Goal: Transaction & Acquisition: Book appointment/travel/reservation

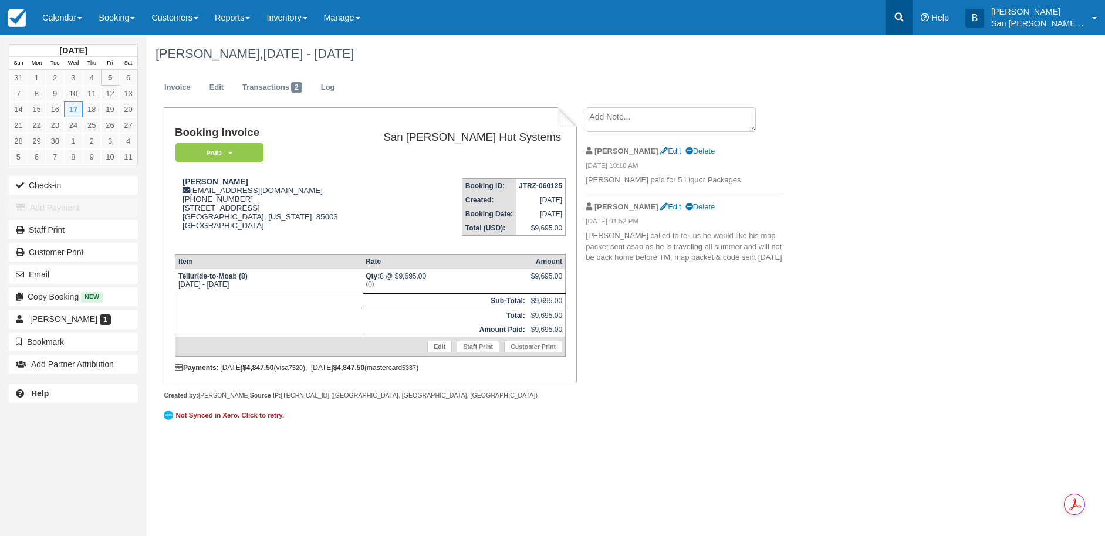
click at [903, 19] on icon at bounding box center [899, 17] width 9 height 9
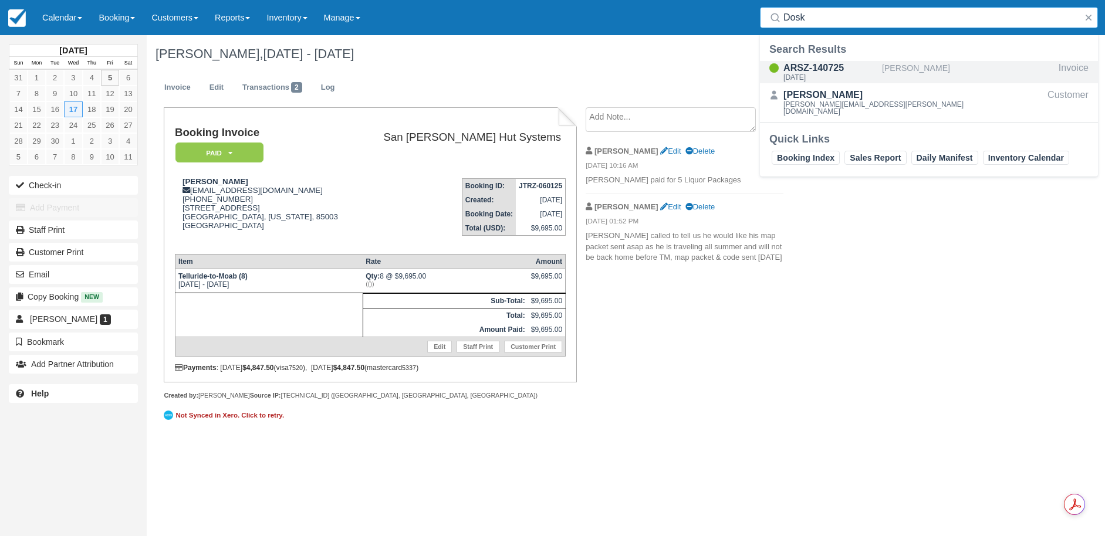
type input "Dosk"
click at [836, 69] on div "ARSZ-140725" at bounding box center [830, 68] width 94 height 14
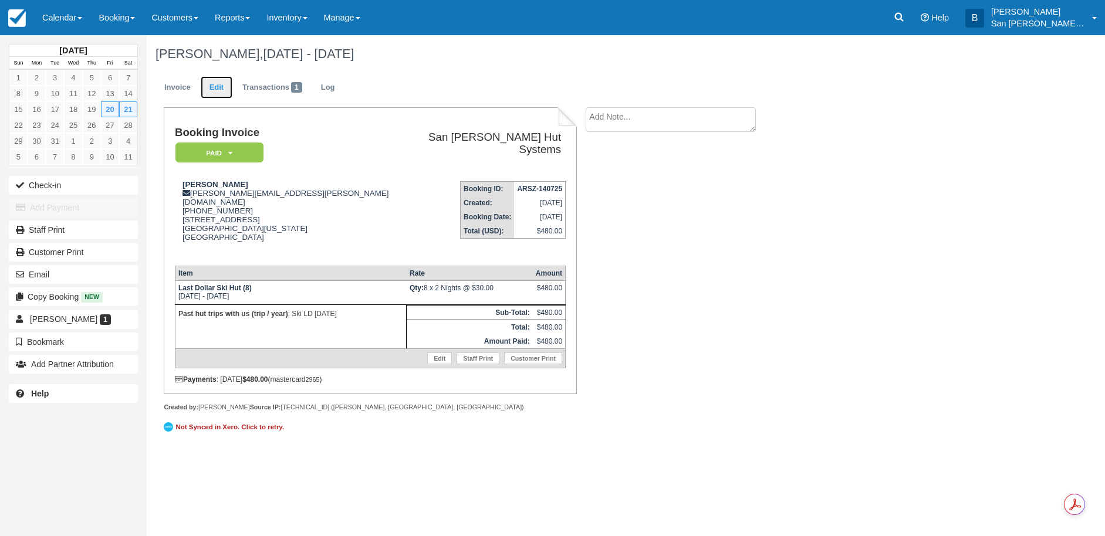
click at [216, 86] on link "Edit" at bounding box center [217, 87] width 32 height 23
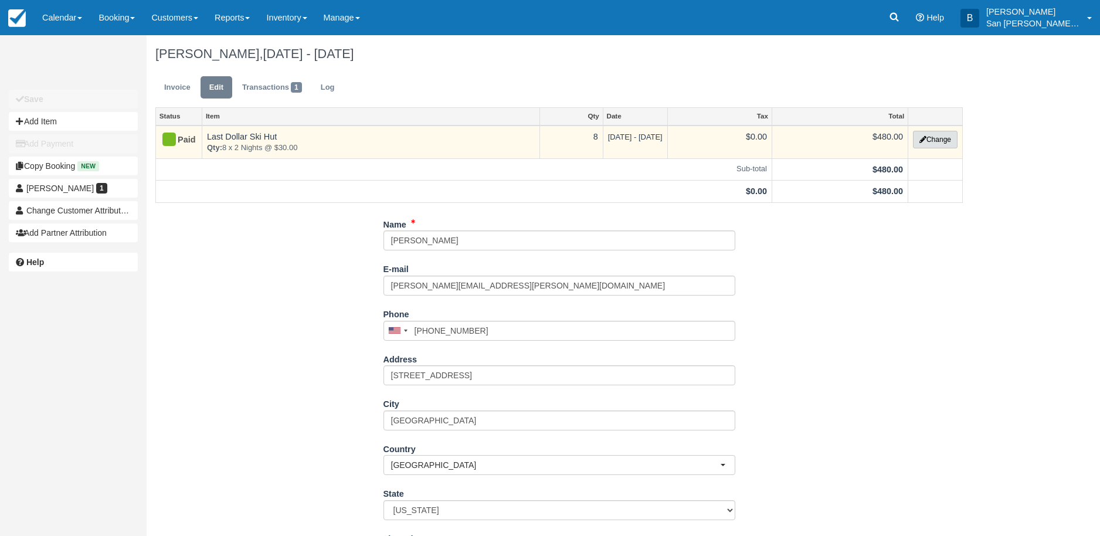
click at [934, 140] on button "Change" at bounding box center [935, 140] width 45 height 18
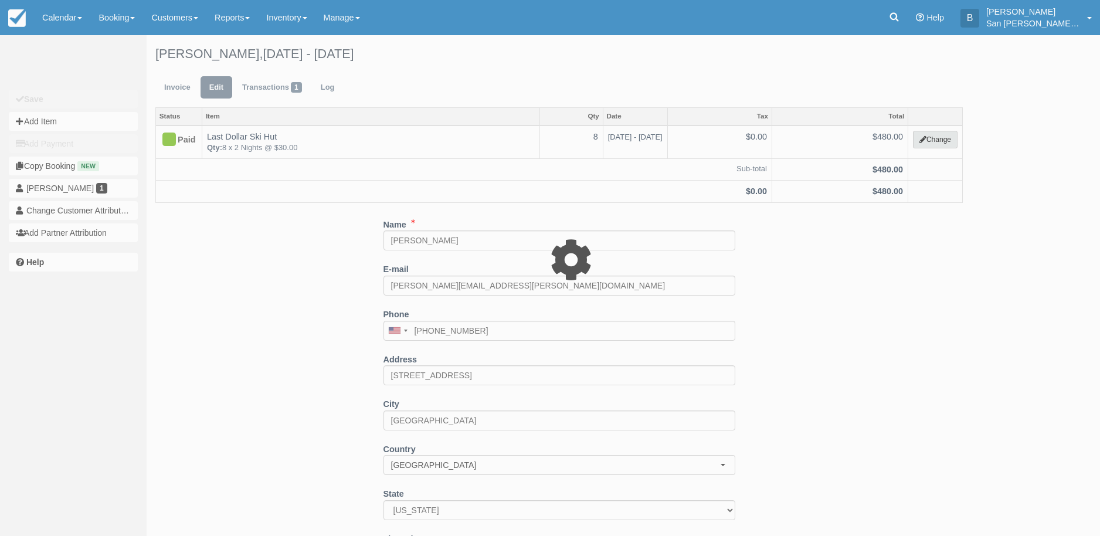
select select "2"
type input "480.00"
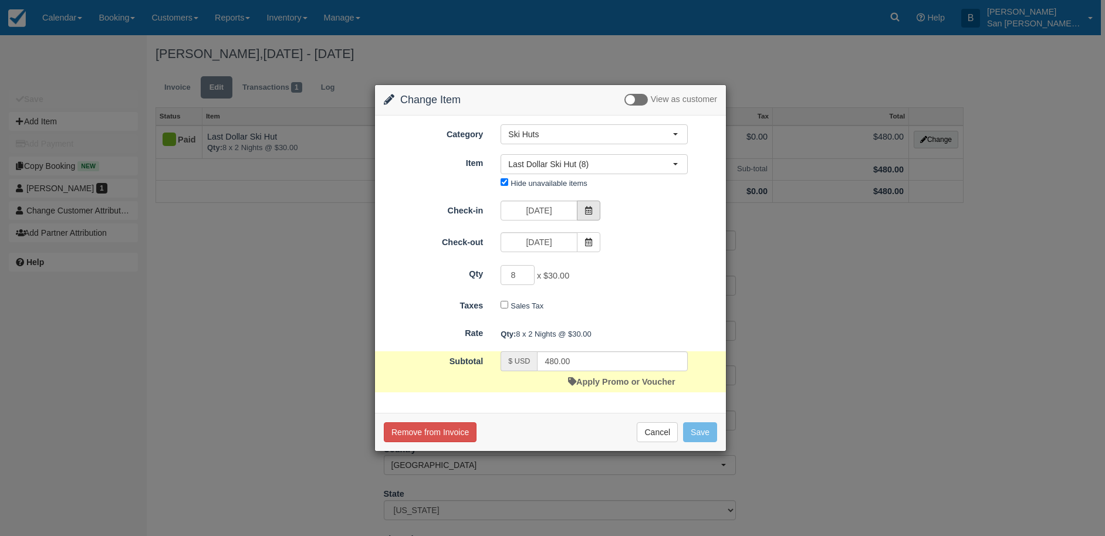
click at [589, 207] on icon at bounding box center [588, 210] width 8 height 8
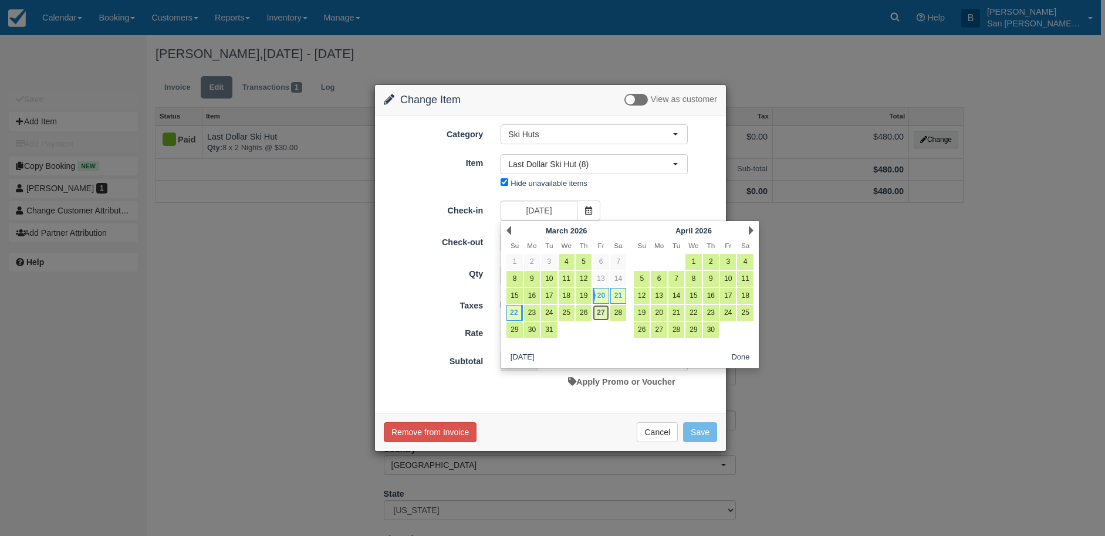
click at [604, 311] on link "27" at bounding box center [600, 313] width 16 height 16
type input "03/27/26"
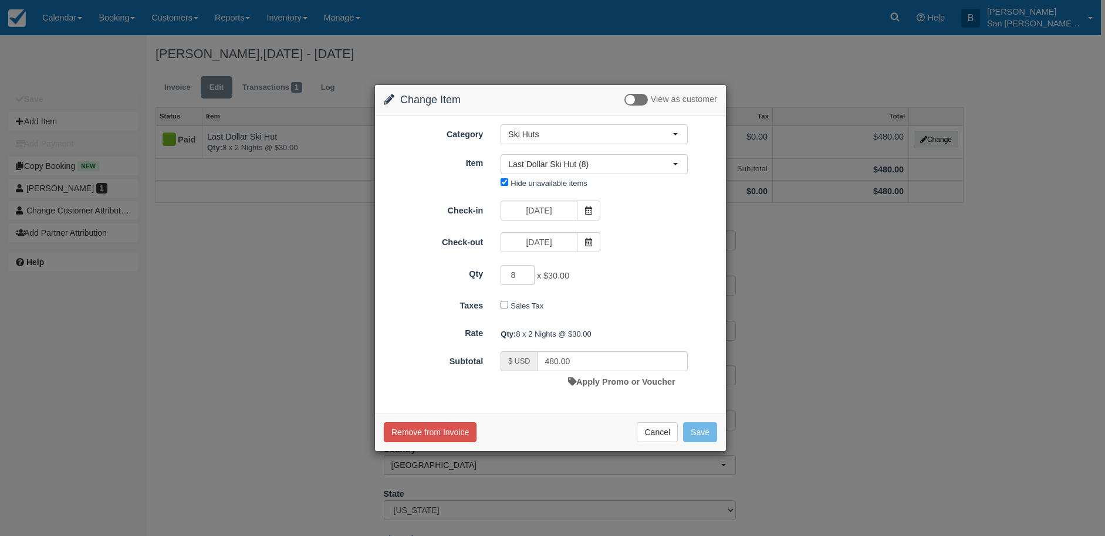
type input "0.00"
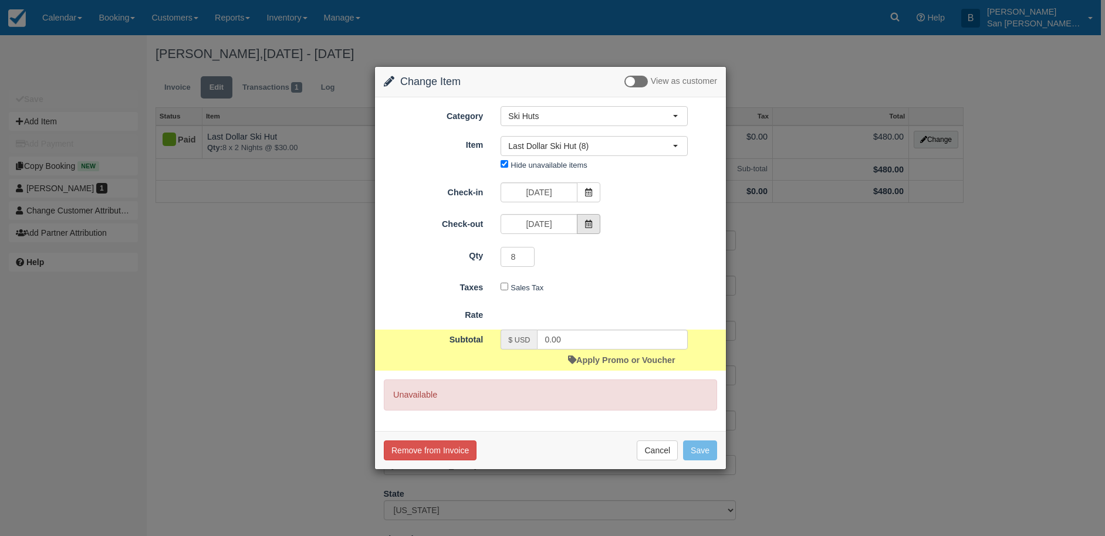
click at [587, 228] on icon at bounding box center [588, 224] width 8 height 8
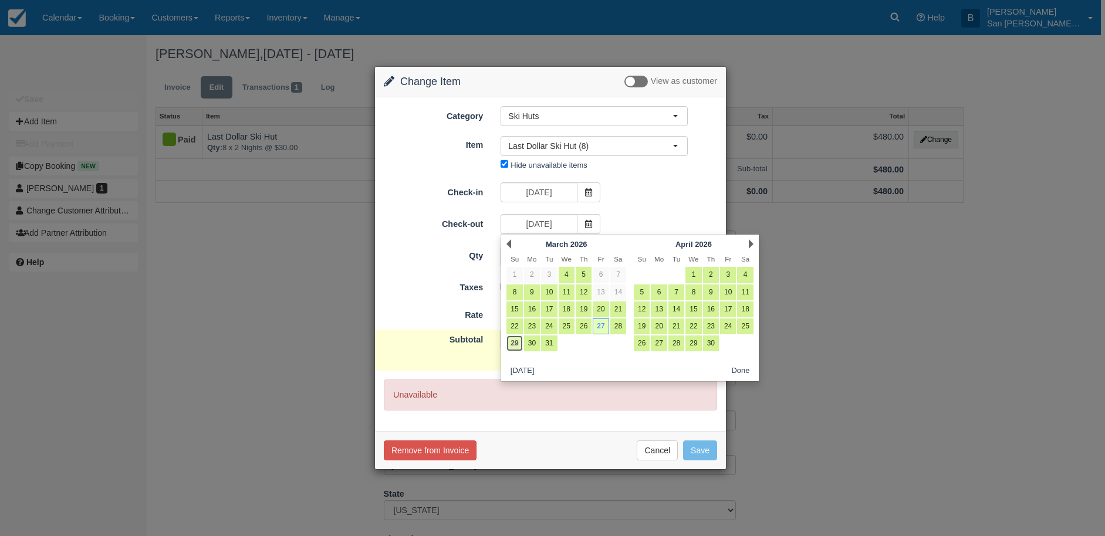
click at [512, 338] on link "29" at bounding box center [514, 344] width 16 height 16
type input "03/29/26"
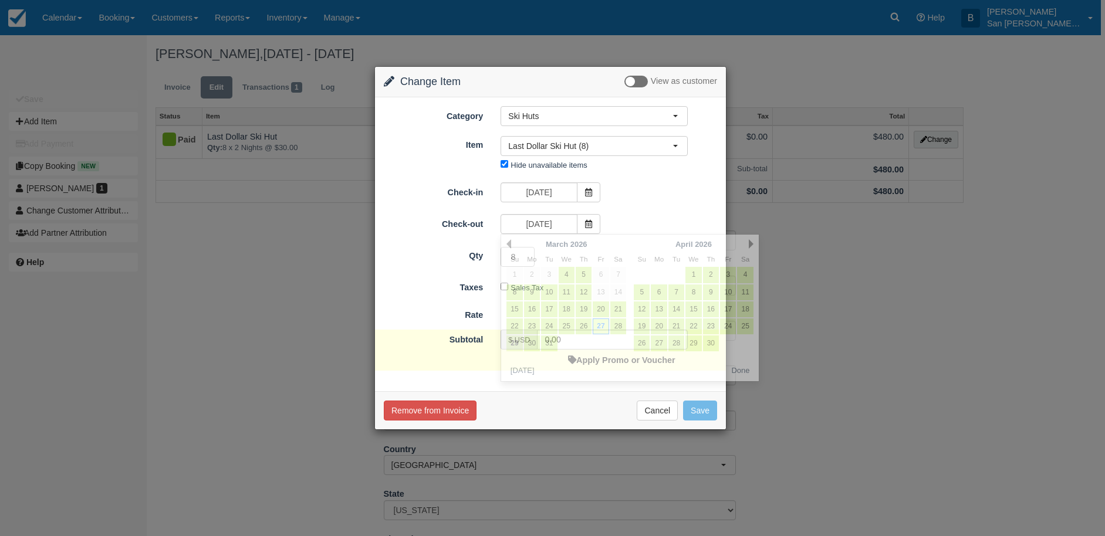
type input "480.00"
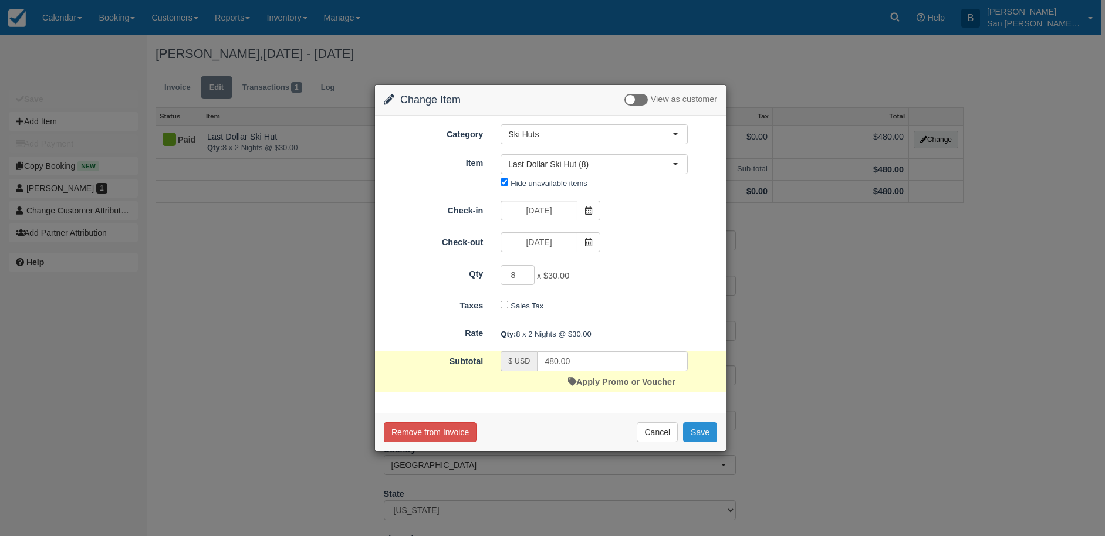
click at [705, 430] on button "Save" at bounding box center [700, 432] width 34 height 20
checkbox input "false"
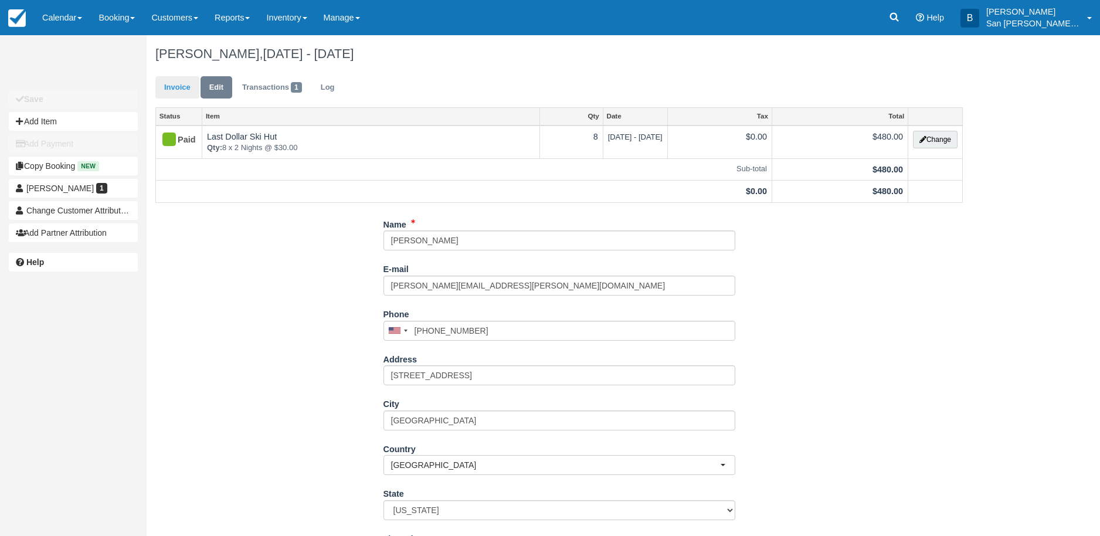
click at [155, 87] on div "Invoice Edit Transactions 1 Log" at bounding box center [559, 90] width 825 height 35
click at [164, 86] on link "Invoice" at bounding box center [177, 87] width 44 height 23
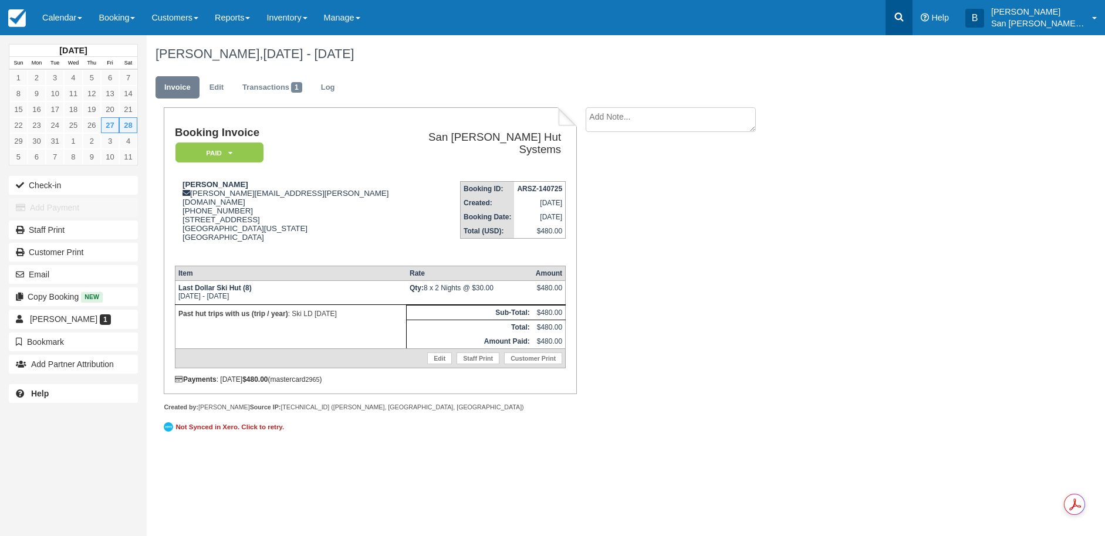
click at [902, 25] on link at bounding box center [898, 17] width 27 height 35
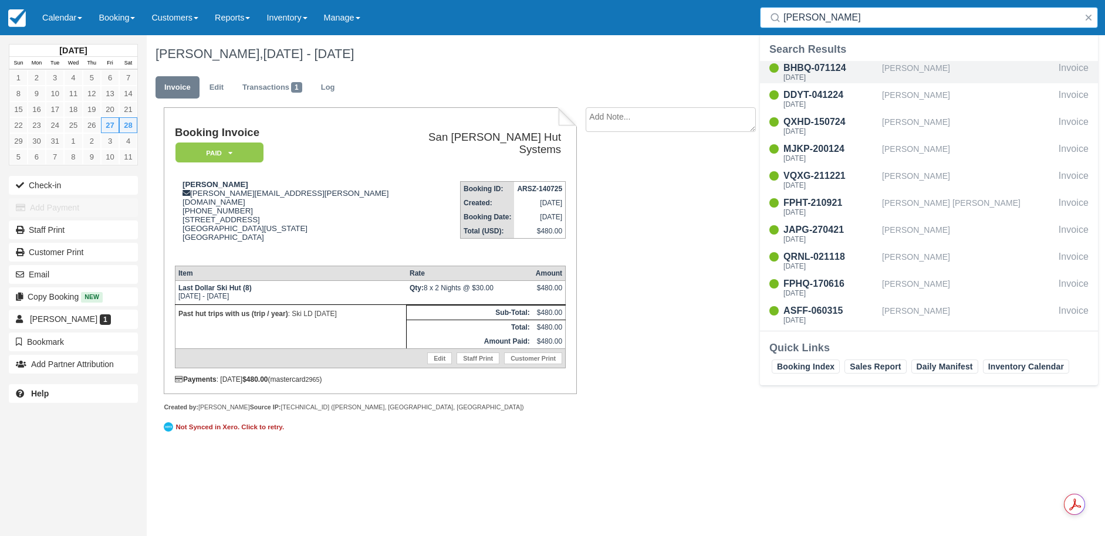
type input "jackson"
click at [798, 65] on div "BHBQ-071124" at bounding box center [830, 68] width 94 height 14
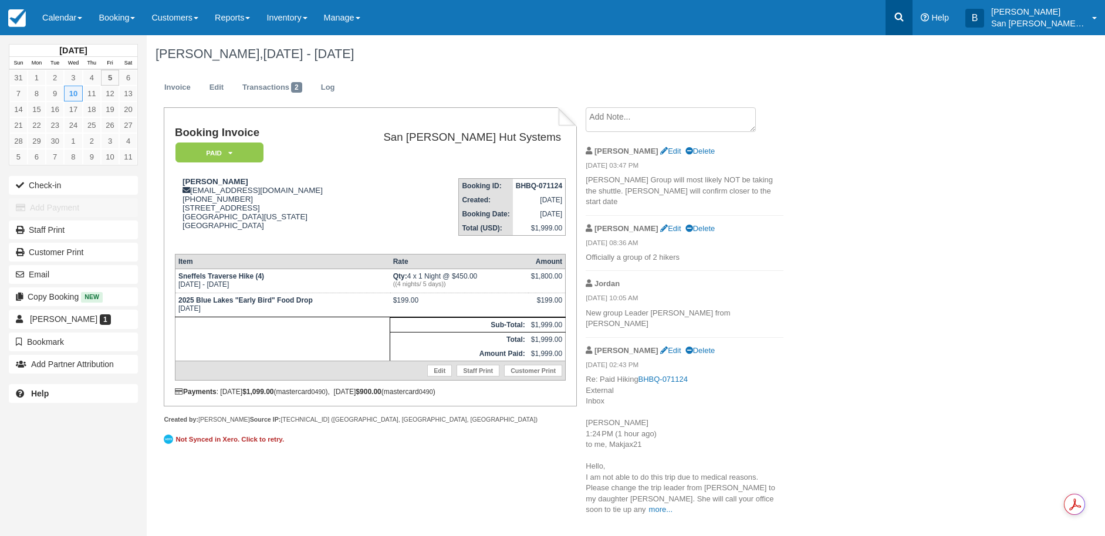
click at [912, 16] on link at bounding box center [898, 17] width 27 height 35
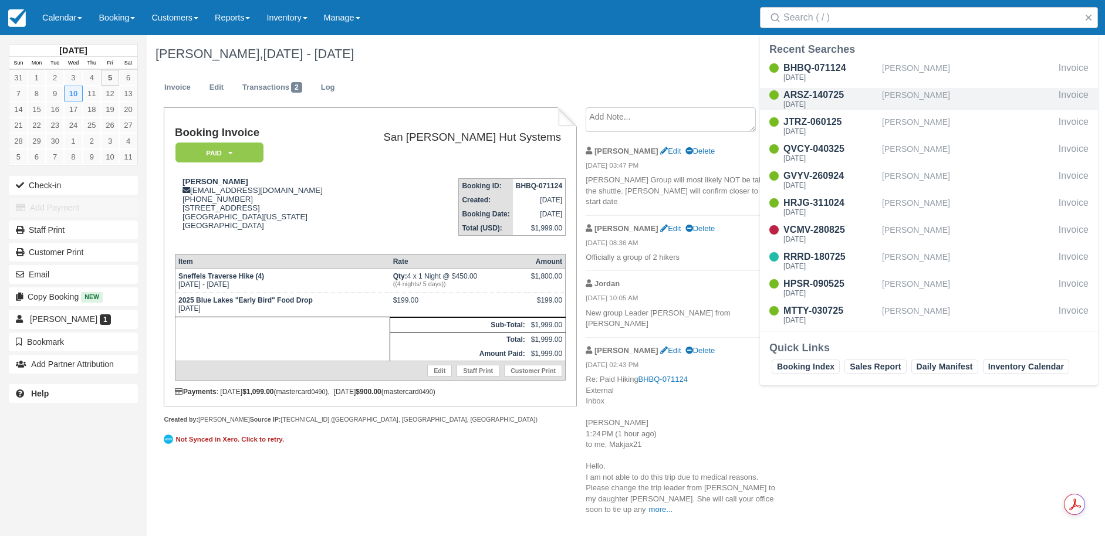
click at [926, 99] on div "[PERSON_NAME]" at bounding box center [968, 99] width 172 height 22
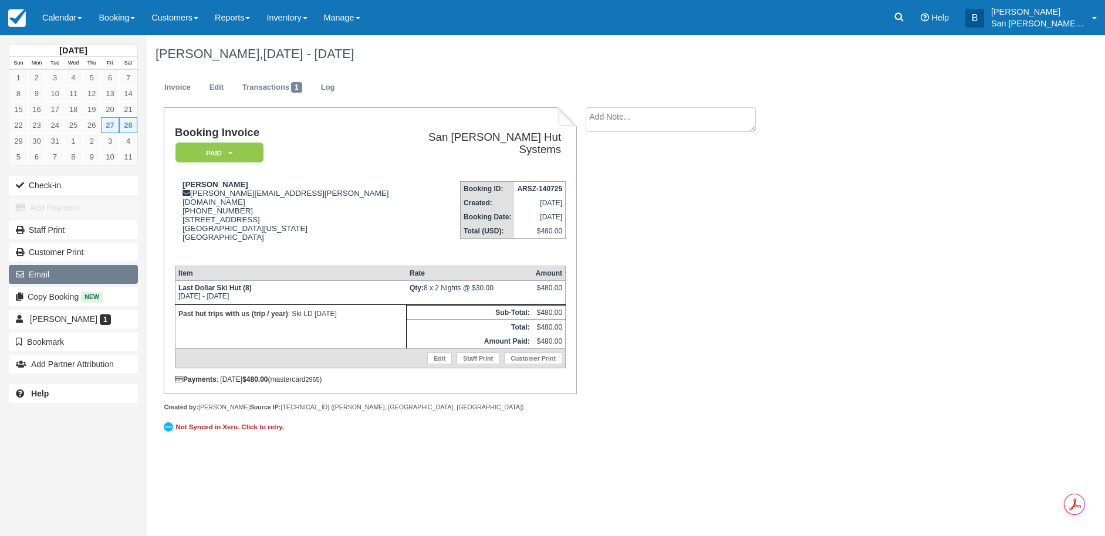
click at [46, 277] on button "Email" at bounding box center [73, 274] width 129 height 19
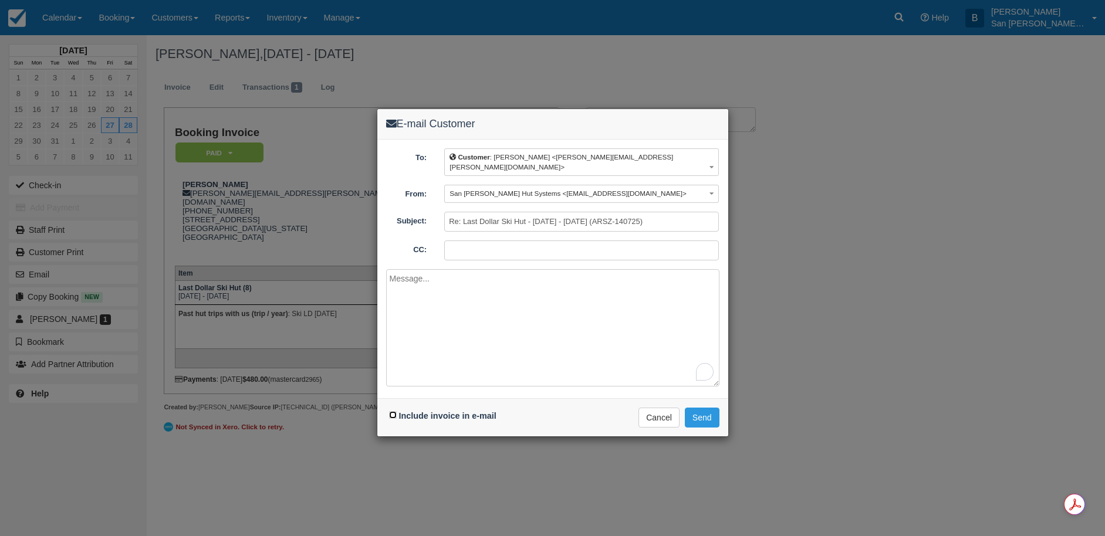
drag, startPoint x: 394, startPoint y: 406, endPoint x: 401, endPoint y: 394, distance: 14.5
click at [394, 411] on input "Include invoice in e-mail" at bounding box center [393, 415] width 8 height 8
checkbox input "true"
click at [445, 307] on textarea "To enrich screen reader interactions, please activate Accessibility in Grammarl…" at bounding box center [552, 327] width 333 height 117
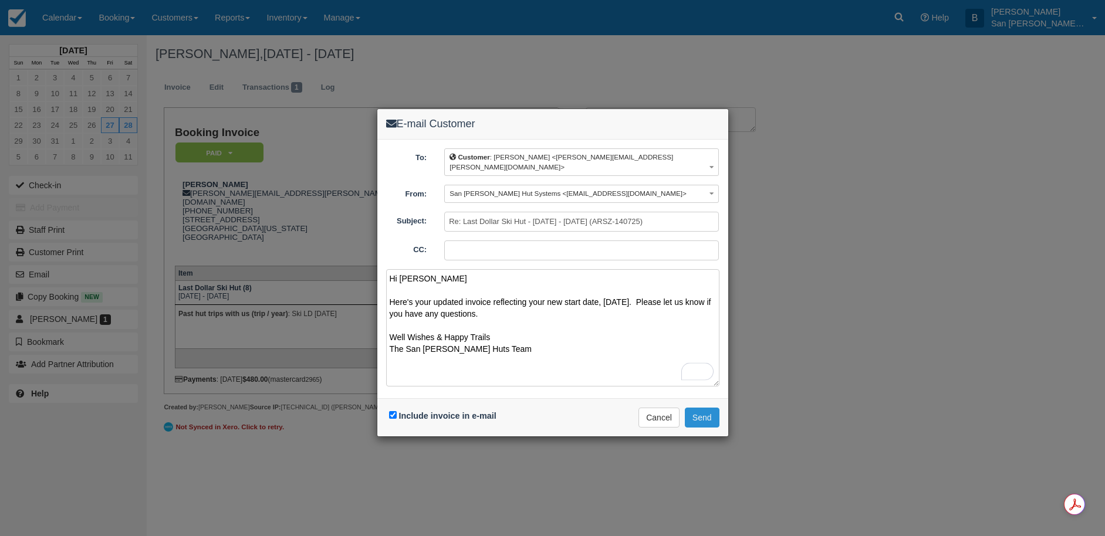
type textarea "Hi Lenka Here's your updated invoice reflecting your new start date, 3/27/2026.…"
click at [715, 409] on button "Send" at bounding box center [702, 418] width 35 height 20
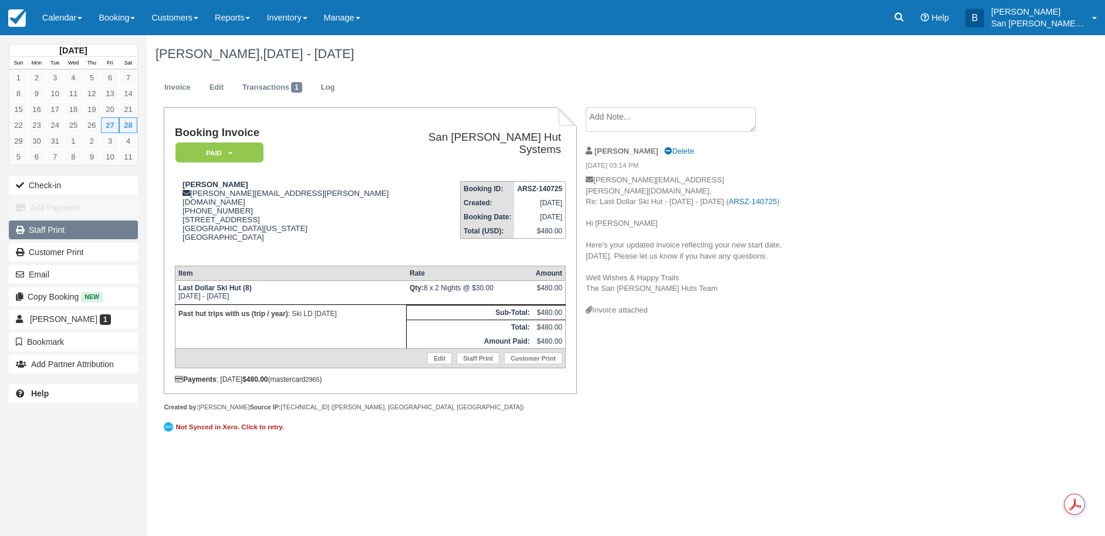
click at [43, 234] on link "Staff Print" at bounding box center [73, 230] width 129 height 19
click at [912, 16] on link at bounding box center [898, 17] width 27 height 35
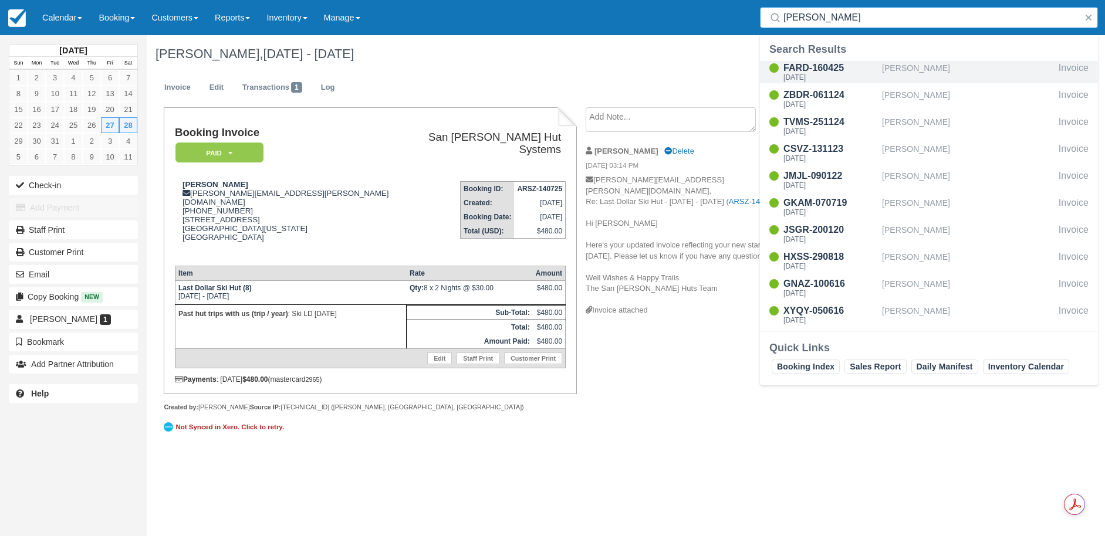
type input "nava"
click at [822, 71] on div "FARD-160425" at bounding box center [830, 68] width 94 height 14
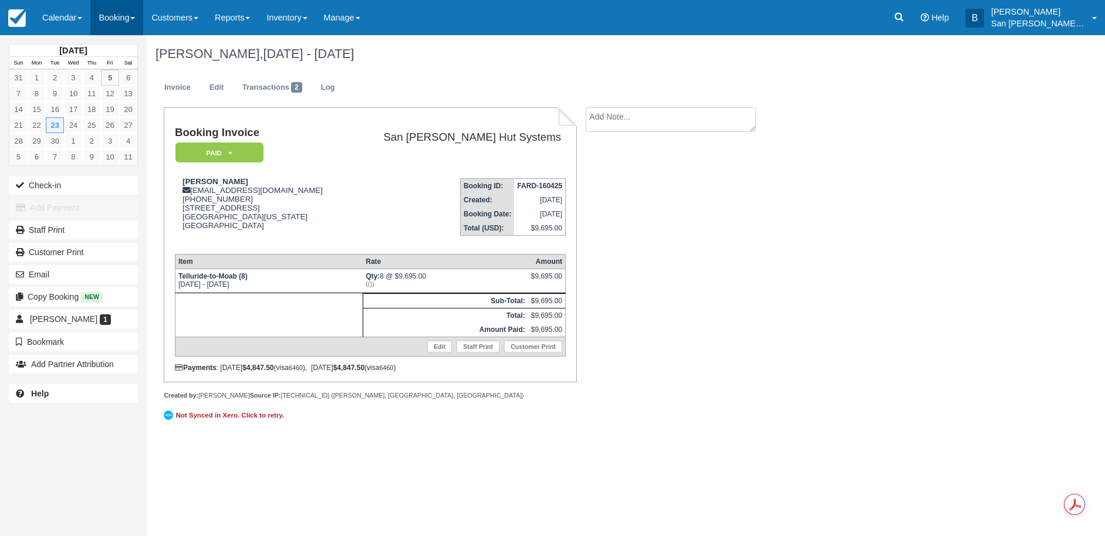
click at [117, 14] on link "Booking" at bounding box center [116, 17] width 53 height 35
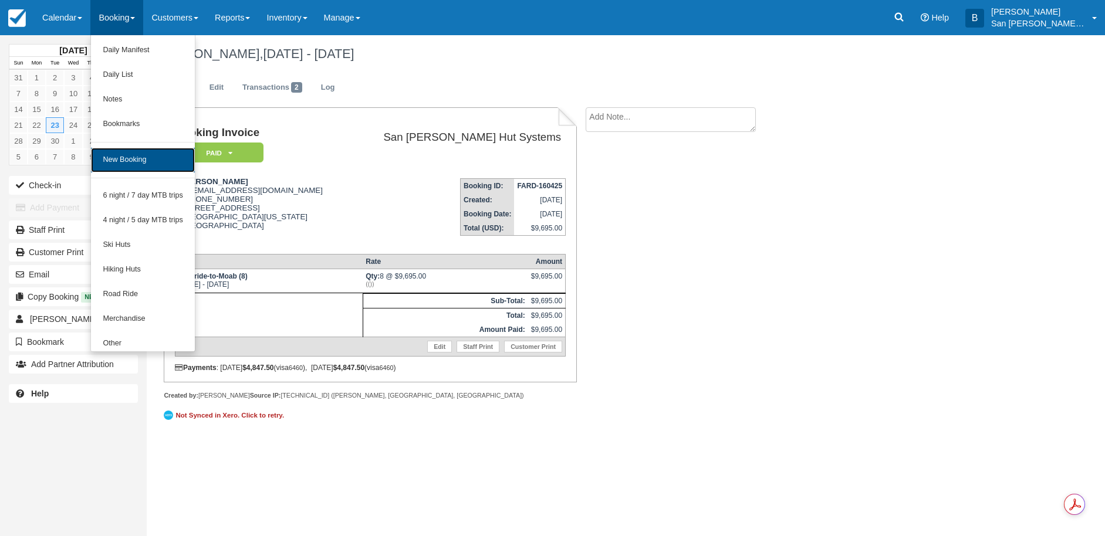
click at [132, 164] on link "New Booking" at bounding box center [143, 160] width 104 height 25
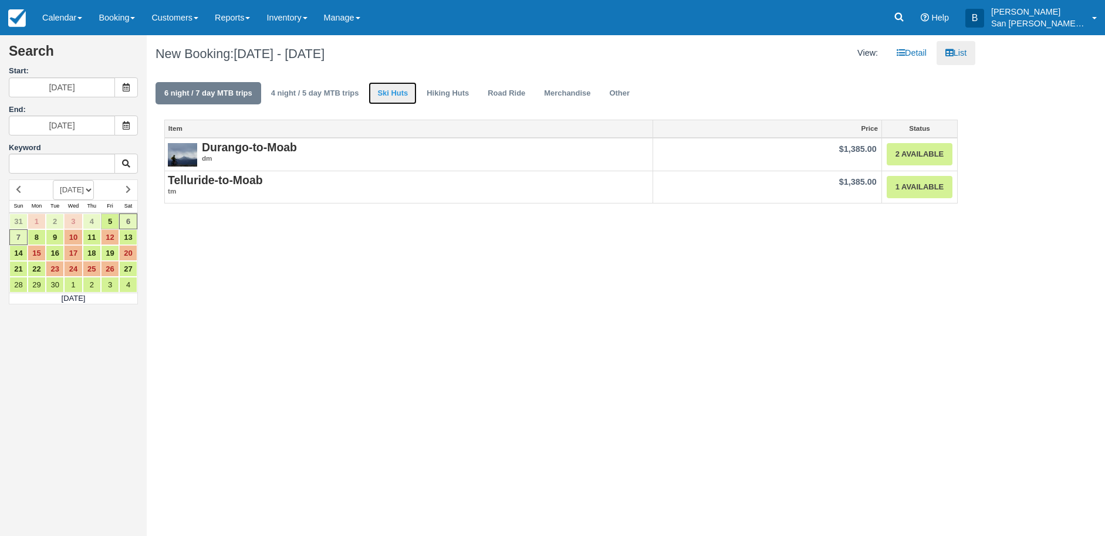
click at [399, 92] on link "Ski Huts" at bounding box center [392, 93] width 48 height 23
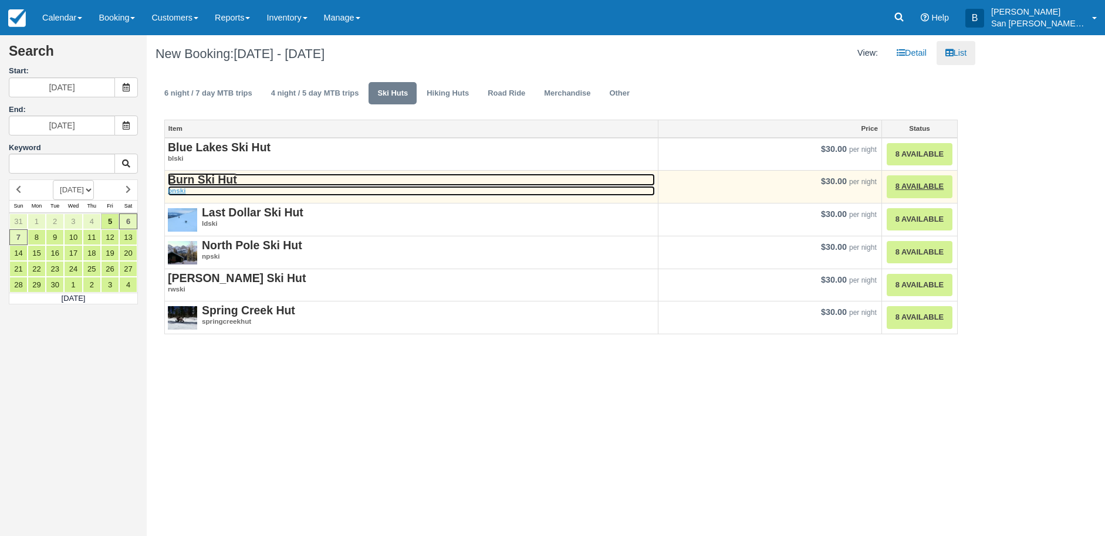
click at [206, 184] on strong "Burn Ski Hut" at bounding box center [202, 179] width 69 height 13
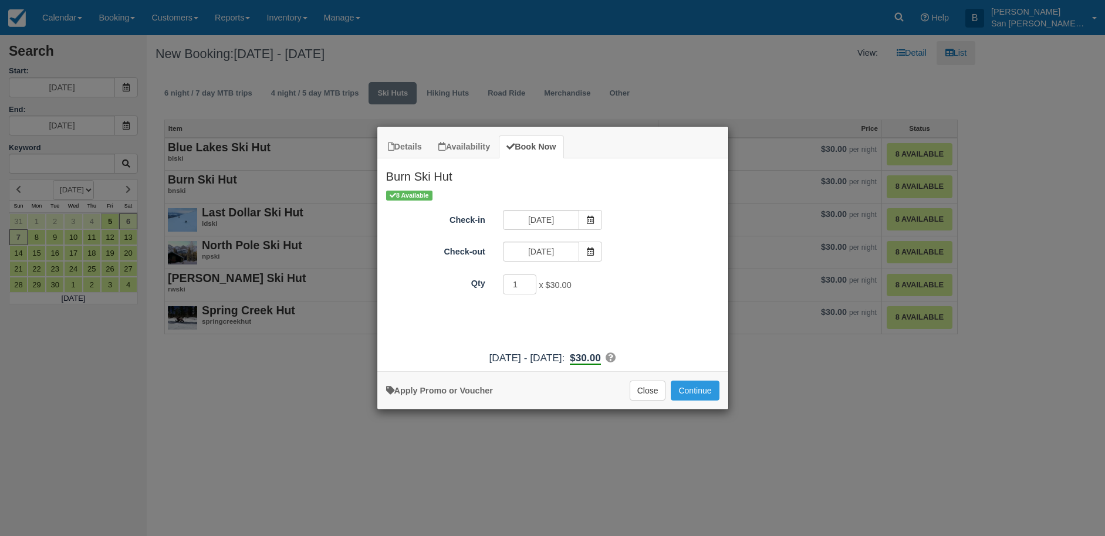
click at [591, 216] on icon "Item Modal" at bounding box center [590, 220] width 8 height 8
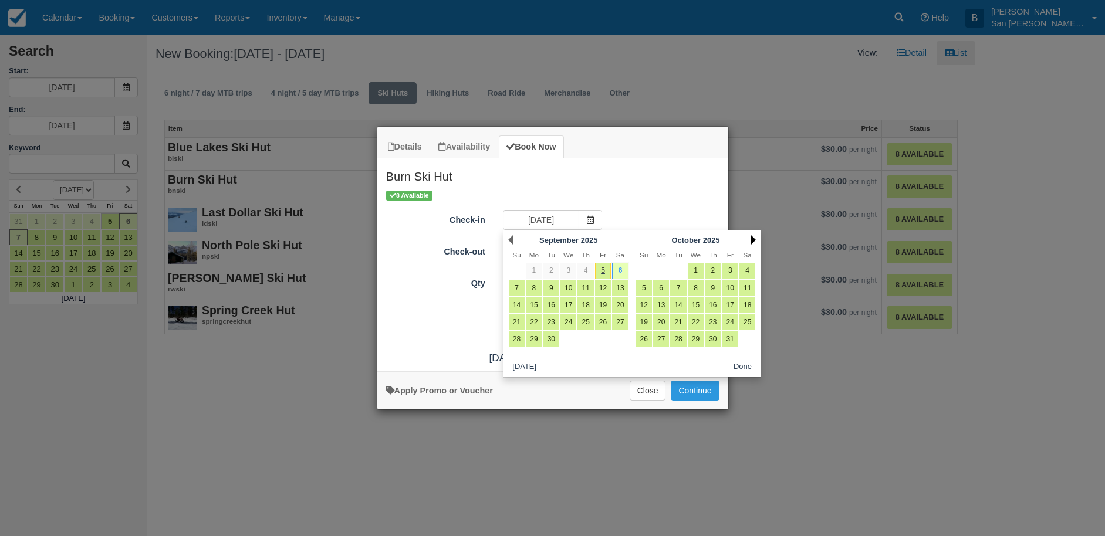
click at [753, 238] on link "Next" at bounding box center [753, 239] width 5 height 9
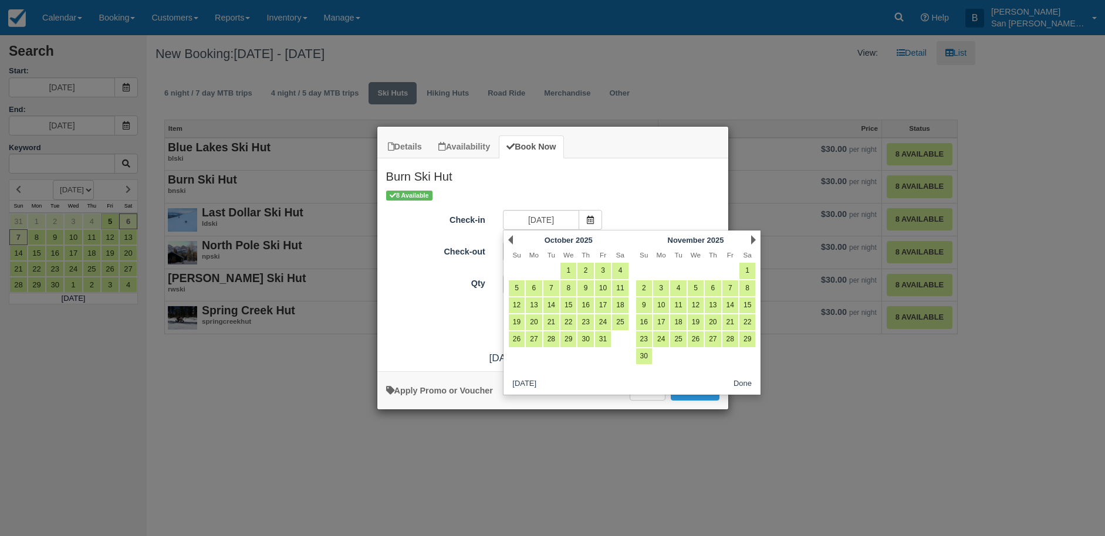
click at [753, 238] on link "Next" at bounding box center [753, 239] width 5 height 9
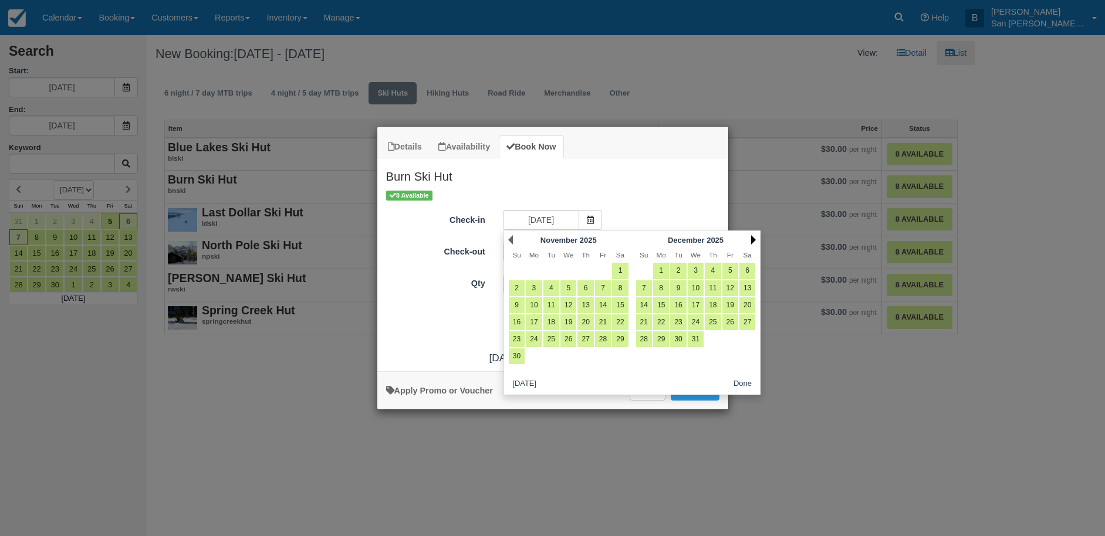
click at [753, 238] on link "Next" at bounding box center [753, 239] width 5 height 9
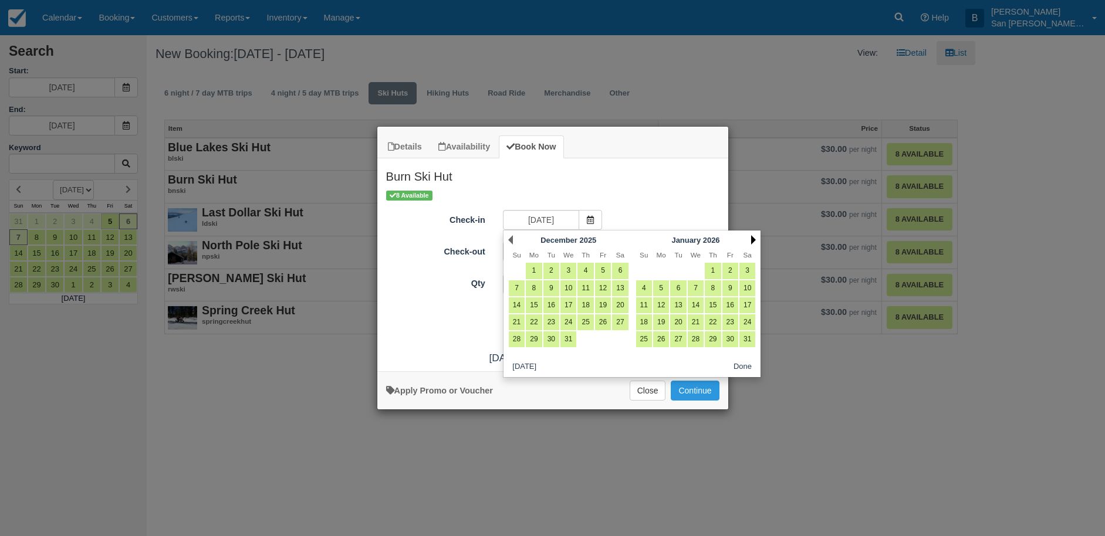
click at [753, 238] on link "Next" at bounding box center [753, 239] width 5 height 9
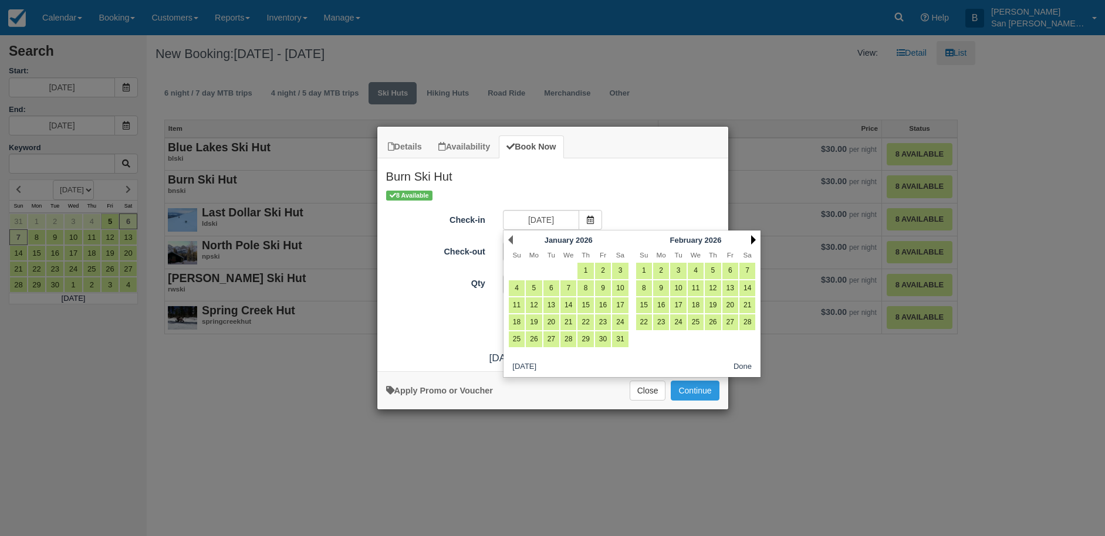
click at [753, 238] on link "Next" at bounding box center [753, 239] width 5 height 9
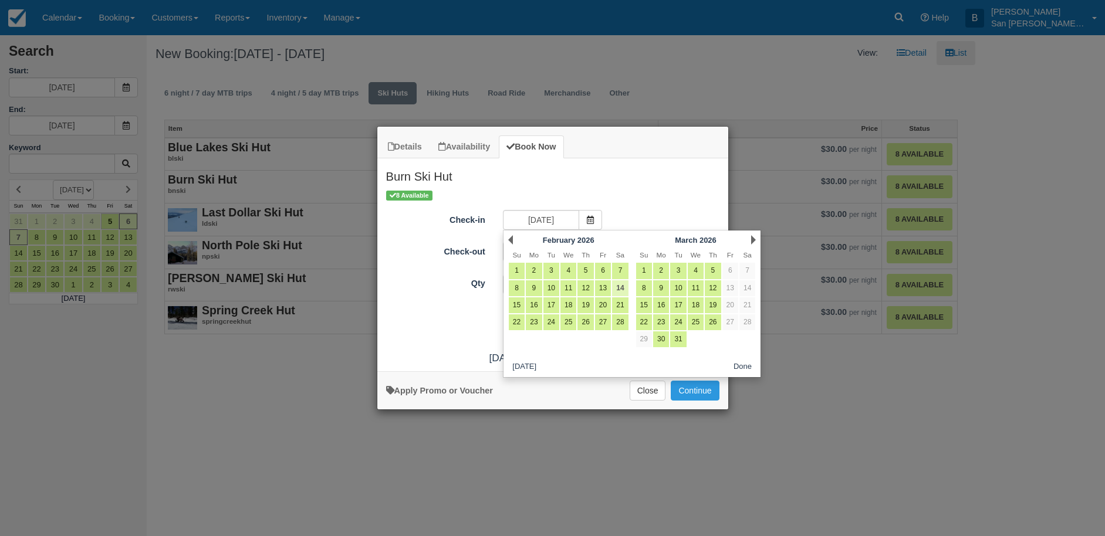
click at [624, 284] on link "14" at bounding box center [620, 288] width 16 height 16
type input "02/14/26"
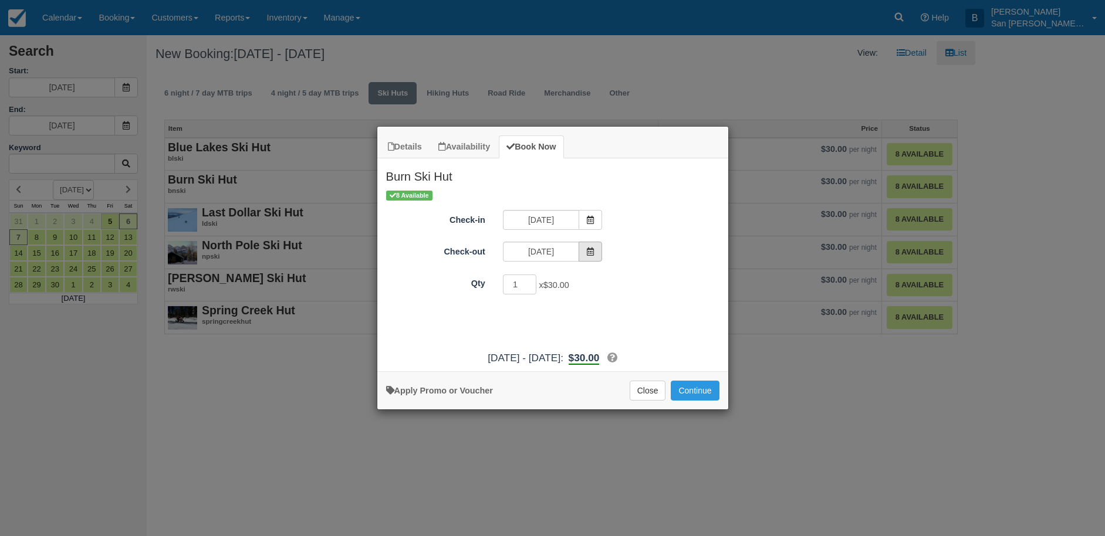
click at [591, 259] on span "Item Modal" at bounding box center [589, 252] width 23 height 20
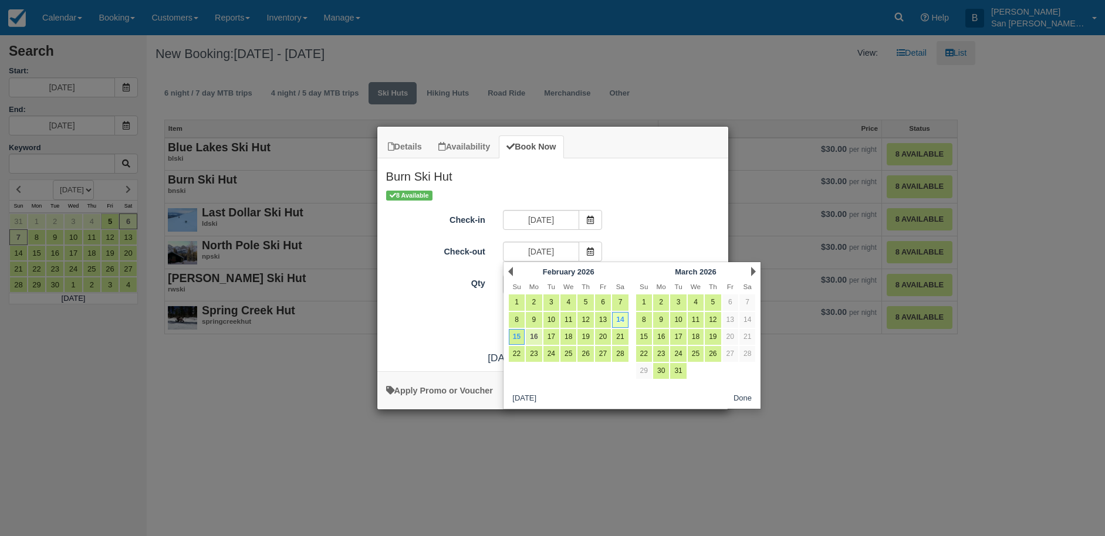
click at [534, 334] on link "16" at bounding box center [534, 337] width 16 height 16
type input "02/16/26"
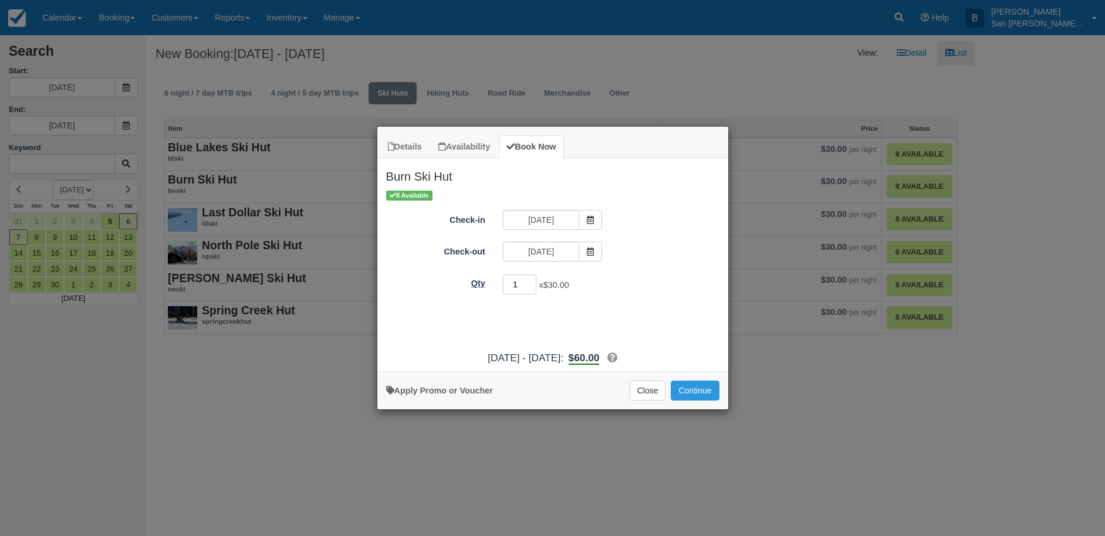
drag, startPoint x: 524, startPoint y: 284, endPoint x: 441, endPoint y: 273, distance: 83.5
click at [441, 273] on div "Qty 1 x $30.00 Required." at bounding box center [552, 284] width 351 height 23
type input "8"
click at [639, 389] on button "Close" at bounding box center [647, 391] width 36 height 20
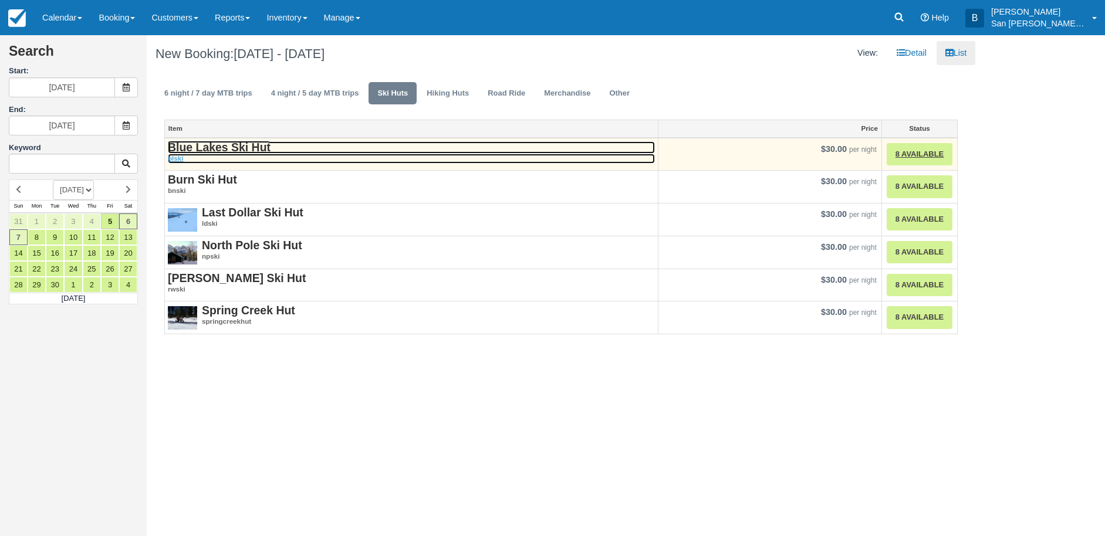
click at [234, 148] on strong "Blue Lakes Ski Hut" at bounding box center [219, 147] width 103 height 13
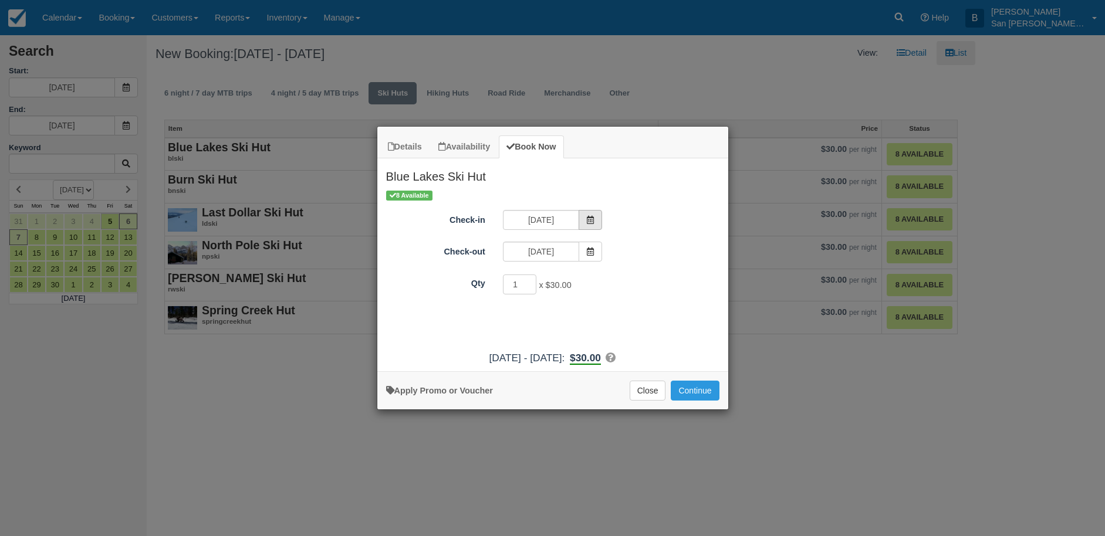
click at [588, 218] on icon "Item Modal" at bounding box center [590, 220] width 8 height 8
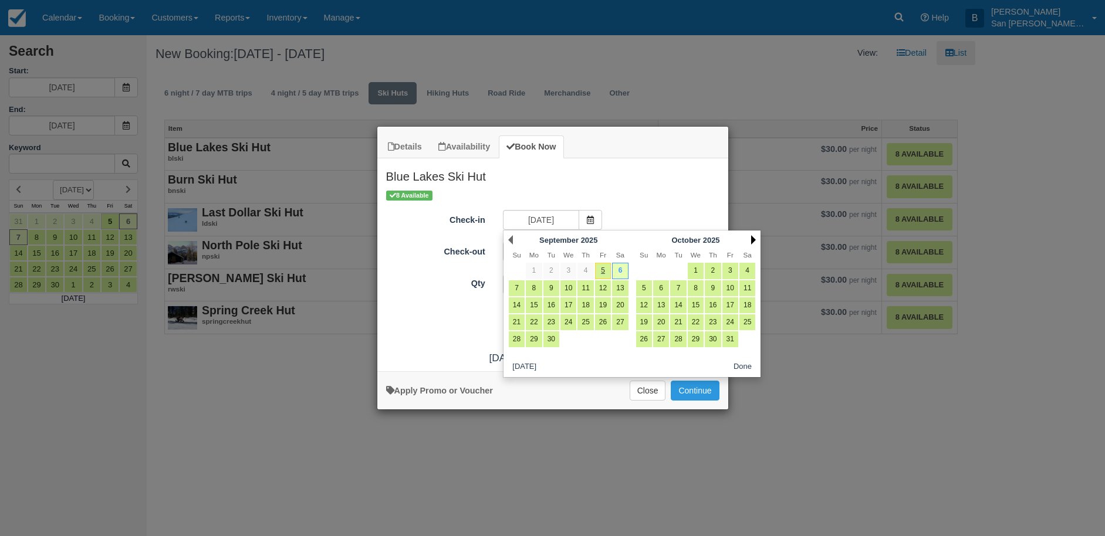
click at [751, 238] on link "Next" at bounding box center [753, 239] width 5 height 9
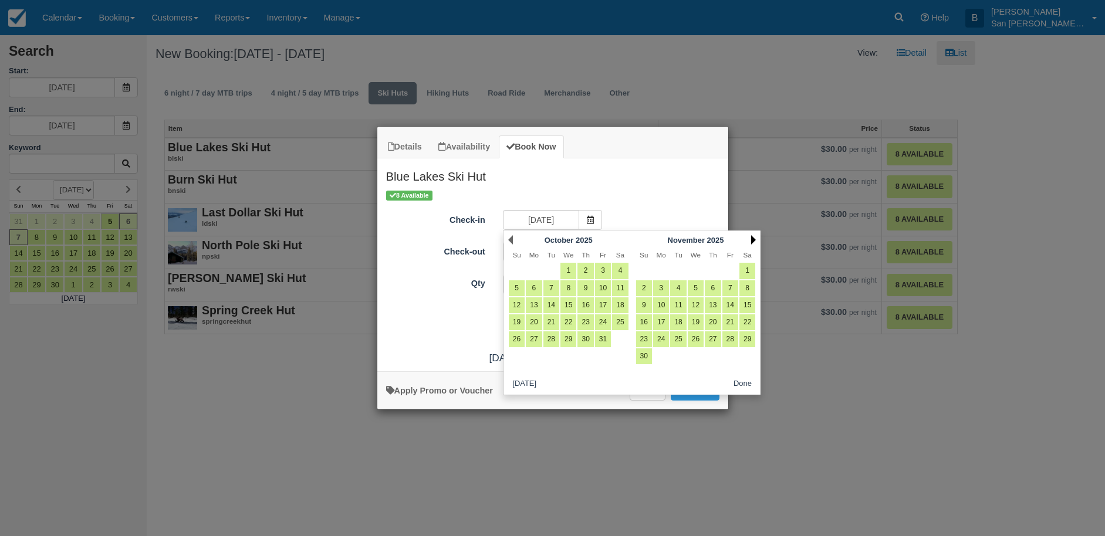
click at [751, 238] on link "Next" at bounding box center [753, 239] width 5 height 9
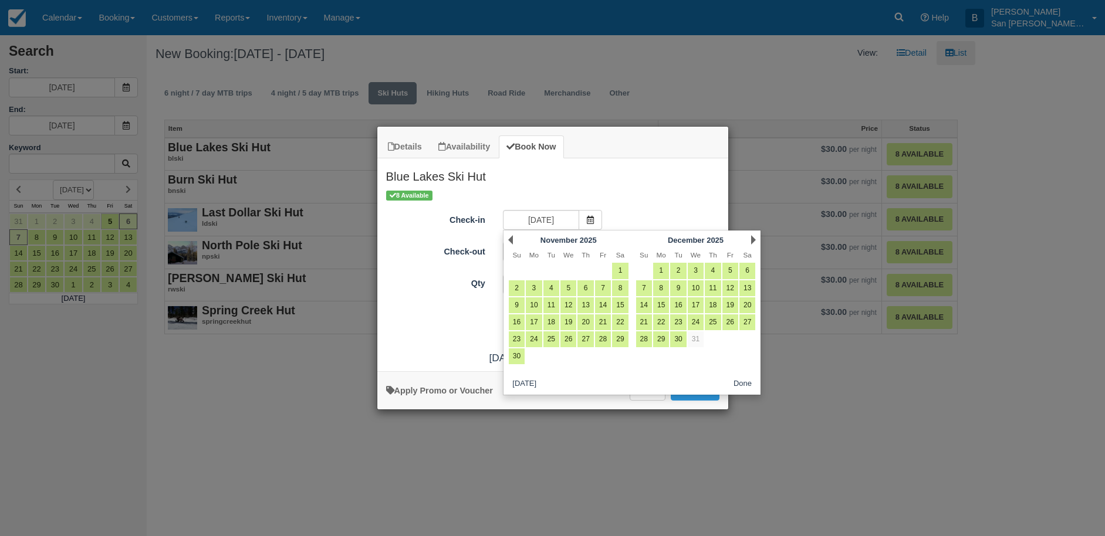
click at [751, 238] on link "Next" at bounding box center [753, 239] width 5 height 9
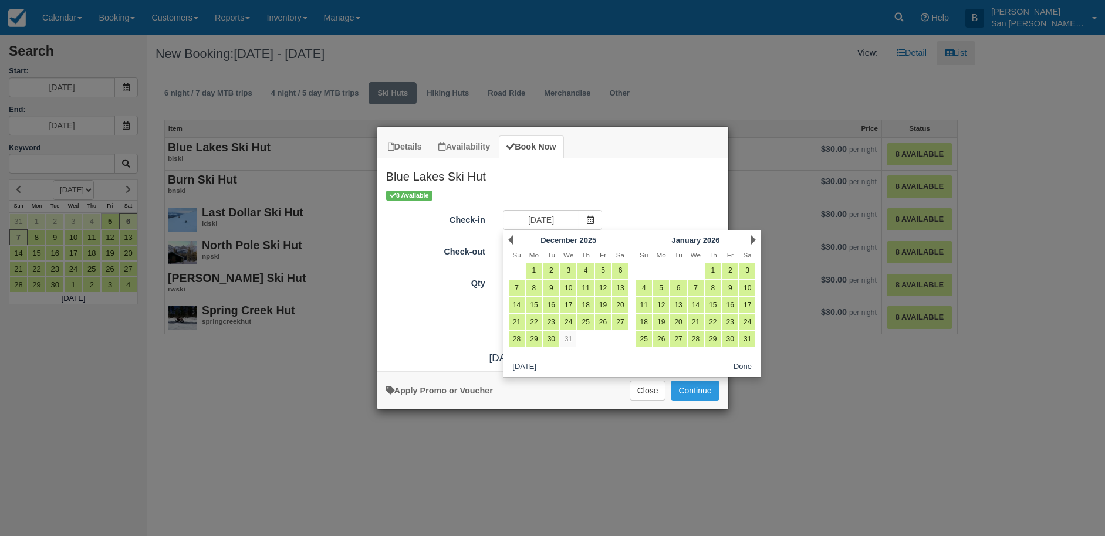
click at [751, 238] on link "Next" at bounding box center [753, 239] width 5 height 9
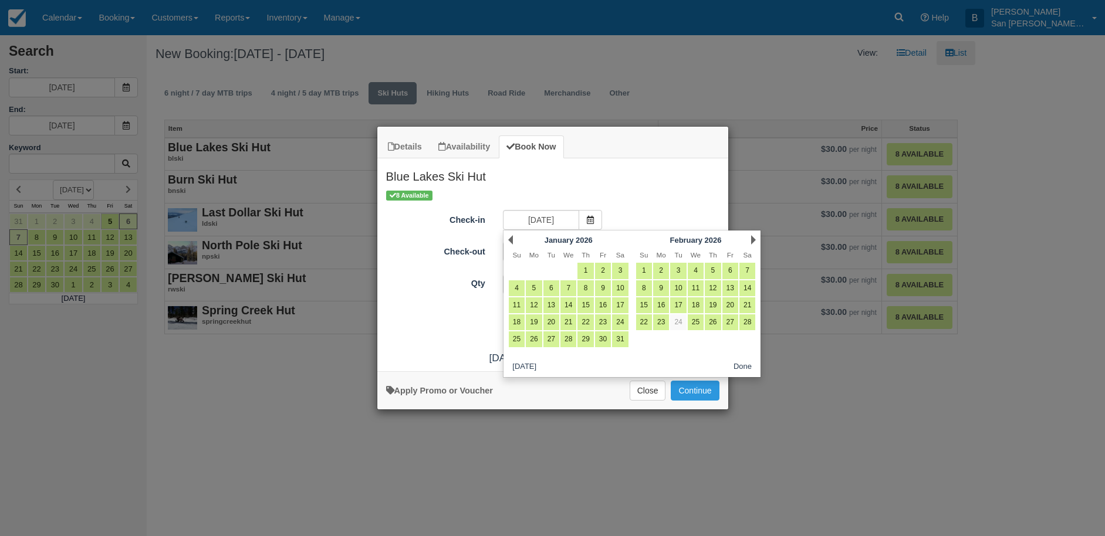
click at [751, 238] on link "Next" at bounding box center [753, 239] width 5 height 9
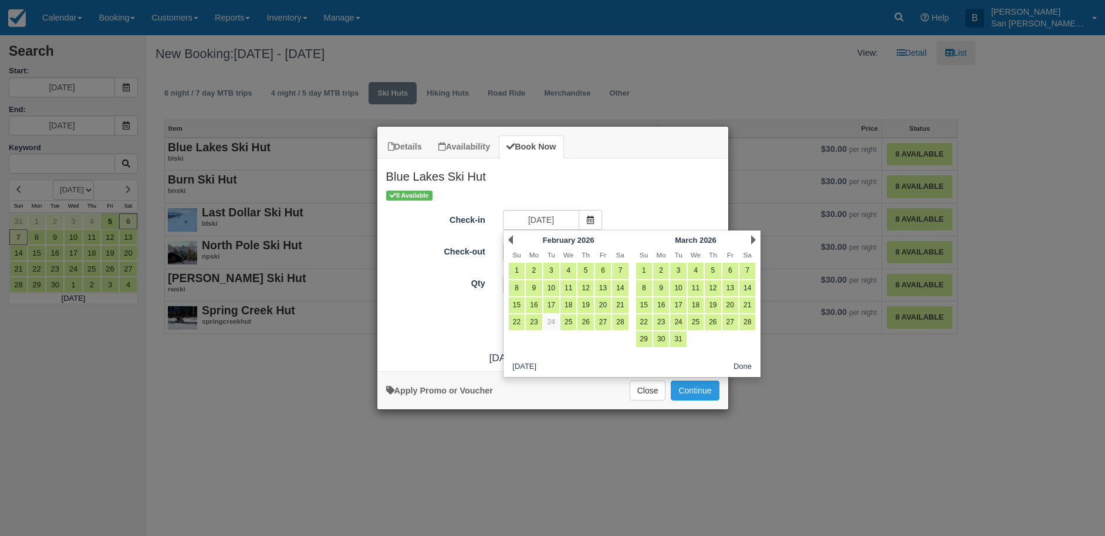
click at [751, 238] on link "Next" at bounding box center [753, 239] width 5 height 9
click at [623, 287] on link "14" at bounding box center [620, 288] width 16 height 16
type input "03/14/26"
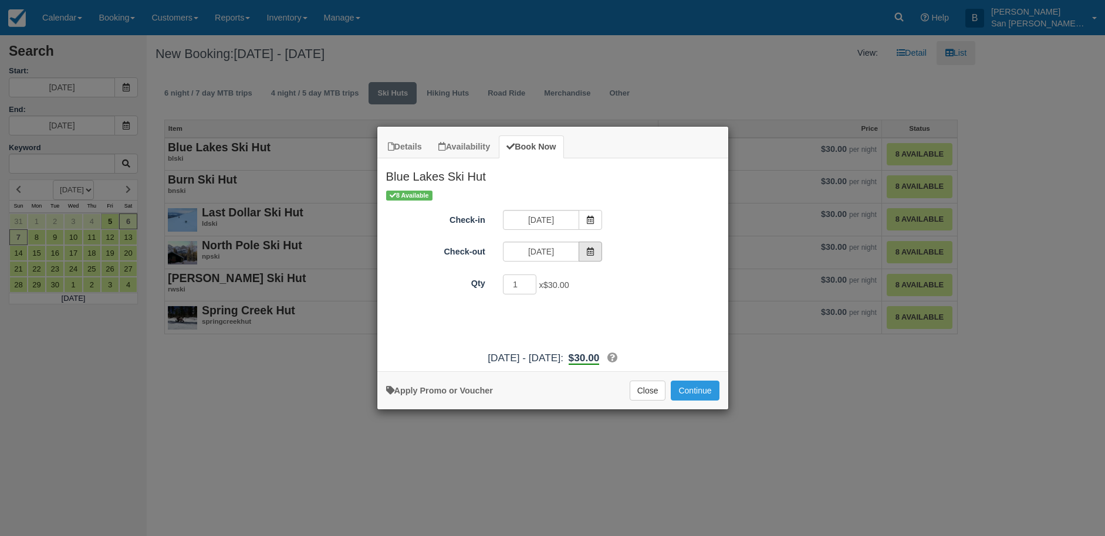
click at [599, 258] on span "Item Modal" at bounding box center [589, 252] width 23 height 20
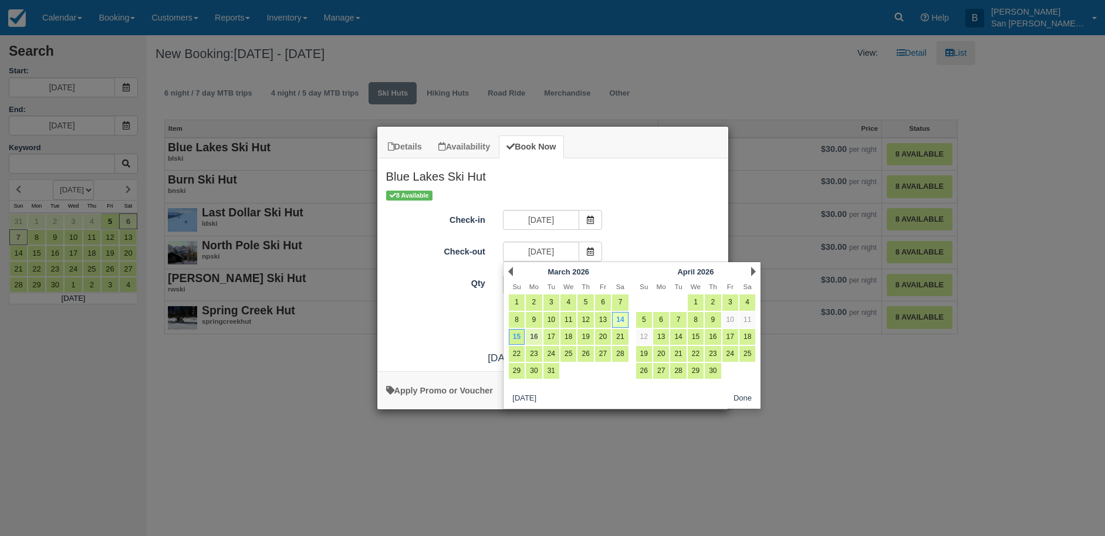
click at [538, 333] on link "16" at bounding box center [534, 337] width 16 height 16
type input "03/16/26"
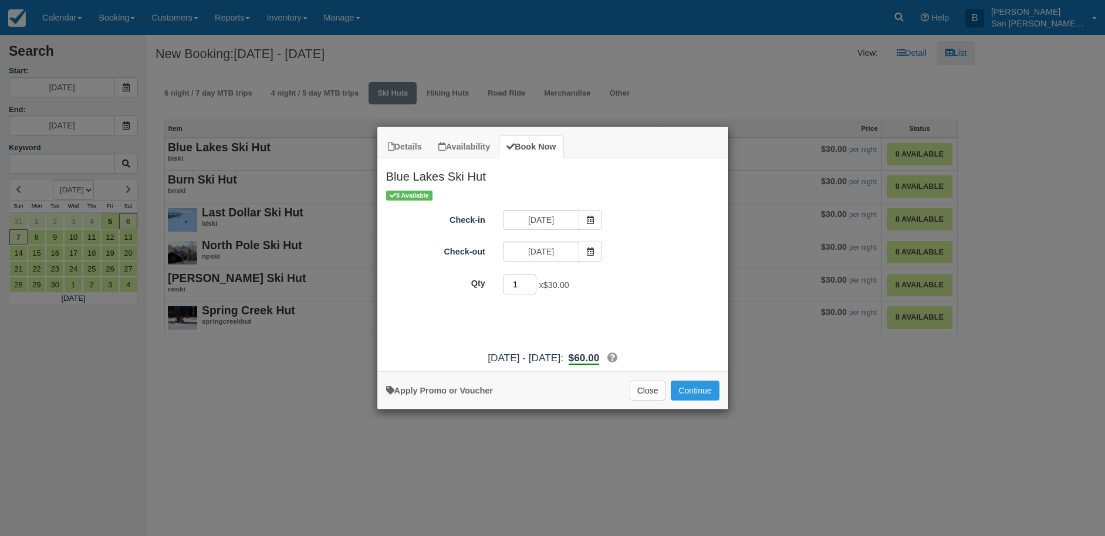
drag, startPoint x: 527, startPoint y: 287, endPoint x: 510, endPoint y: 286, distance: 16.5
click at [510, 286] on input "1" at bounding box center [520, 285] width 34 height 20
type input "8"
click at [694, 387] on button "Continue" at bounding box center [694, 391] width 48 height 20
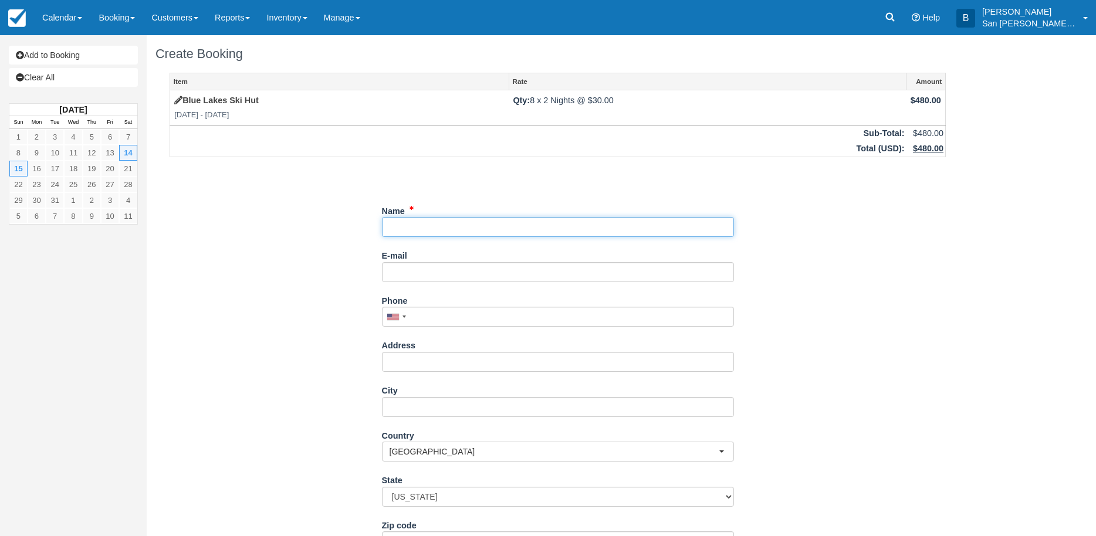
click at [398, 229] on input "Name" at bounding box center [558, 227] width 352 height 20
click at [467, 250] on link "Josh Landis (landisju@gmail.com)" at bounding box center [557, 244] width 351 height 15
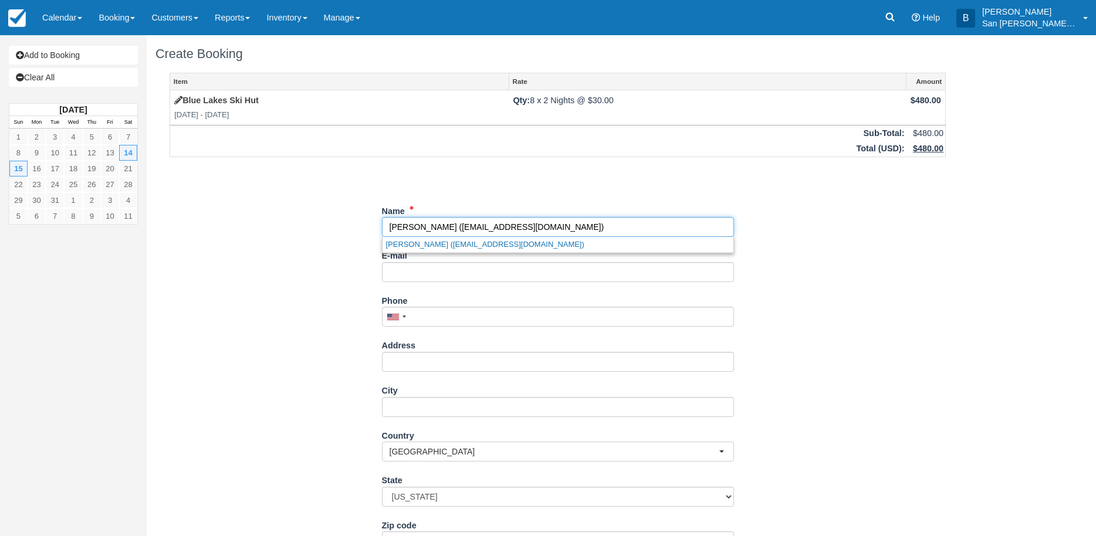
type input "[PERSON_NAME]"
type input "[EMAIL_ADDRESS][DOMAIN_NAME]"
type input "+17192216816"
type input "7861 W. 1st Ave"
type input "Lakewood"
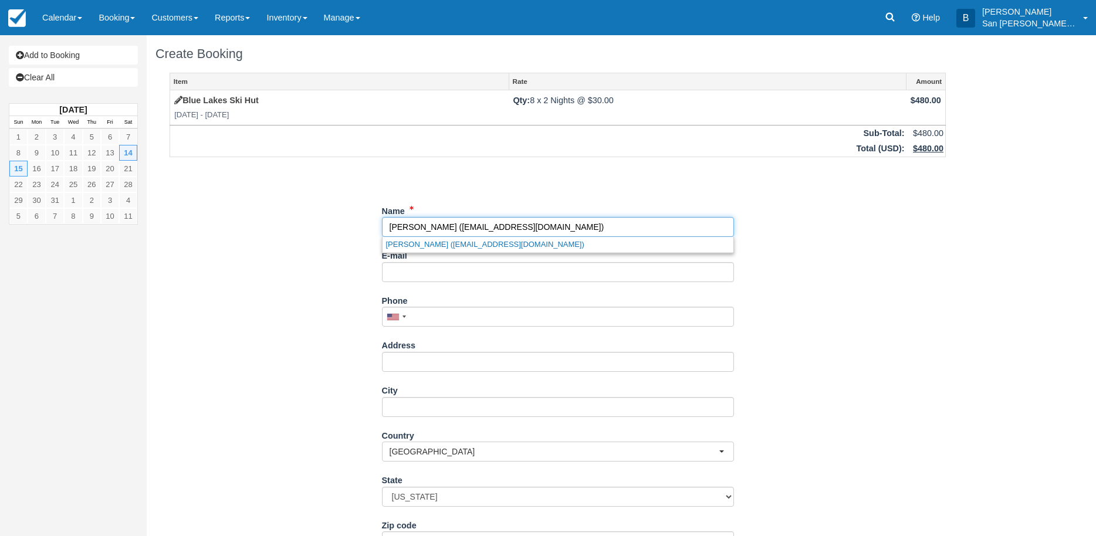
type input "80226"
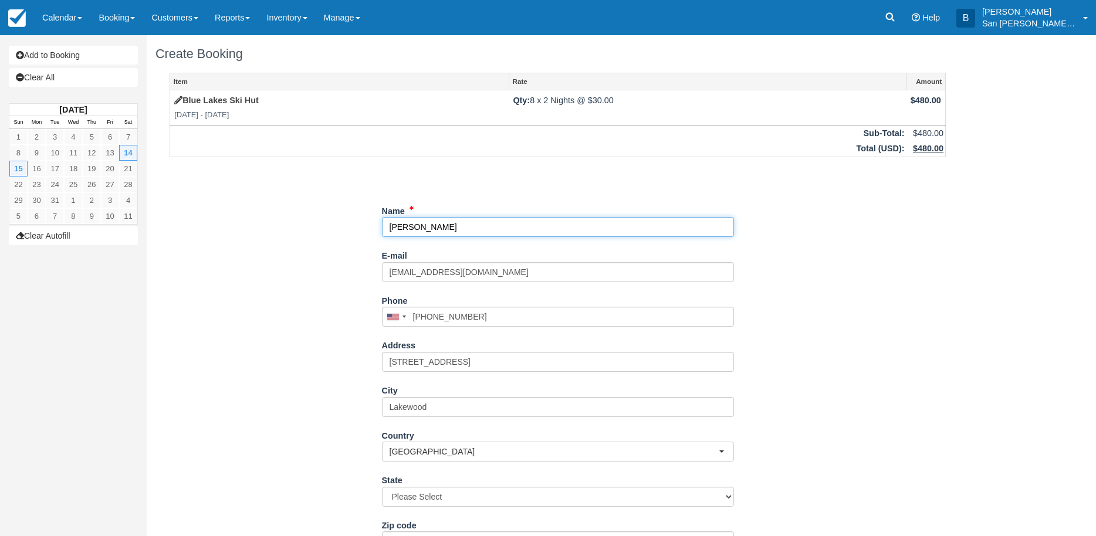
select select "CO"
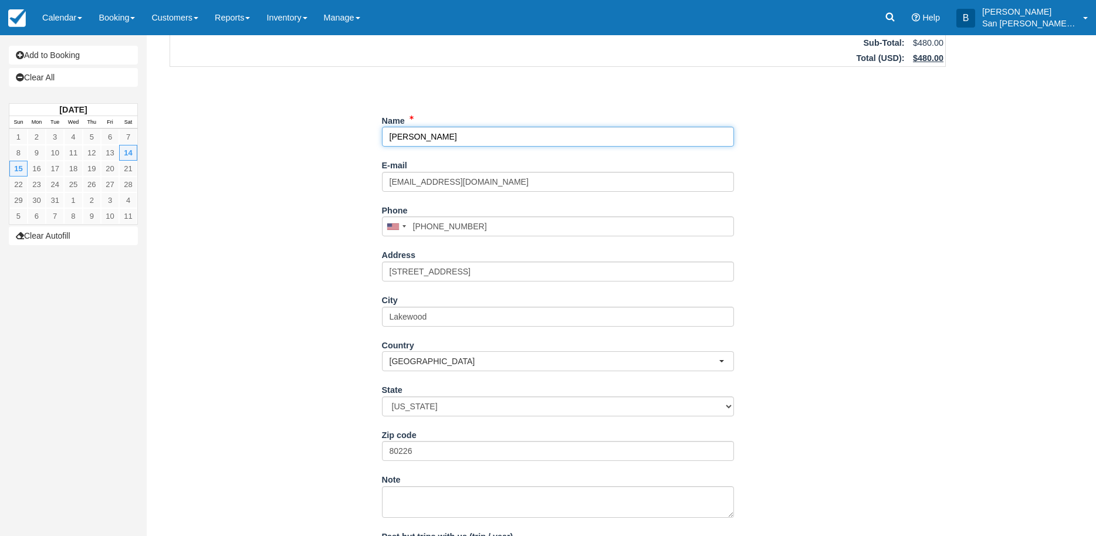
scroll to position [117, 0]
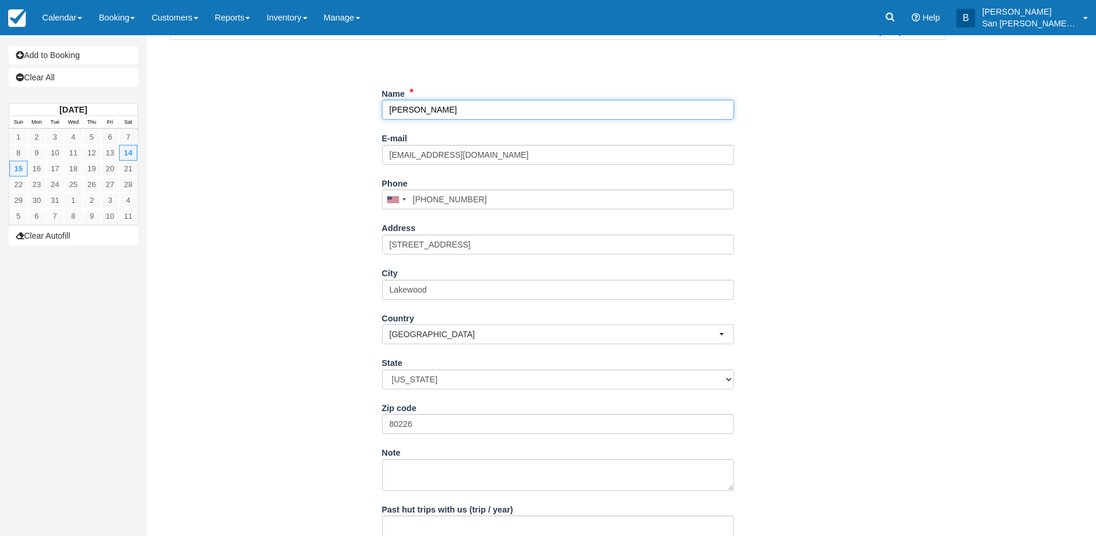
type input "[PERSON_NAME]"
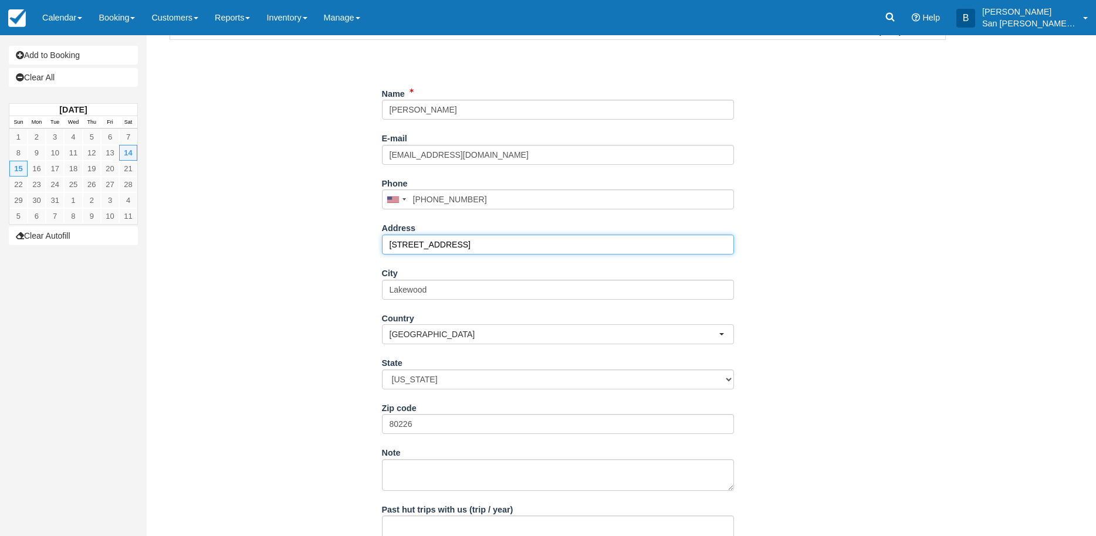
drag, startPoint x: 458, startPoint y: 246, endPoint x: 331, endPoint y: 239, distance: 127.5
click at [331, 239] on div "Item Rate Amount Blue Lakes Ski Hut Sat Mar 14 2026 - Mon Mar 16 2026 Qty: 8 x …" at bounding box center [557, 269] width 804 height 628
type input "[STREET_ADDRESS][PERSON_NAME]"
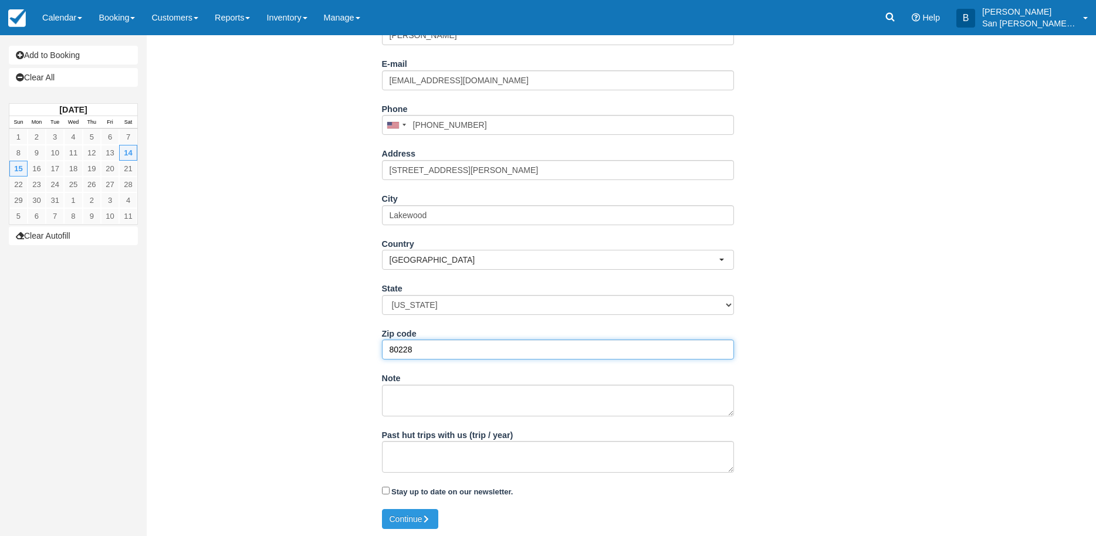
scroll to position [194, 0]
type input "80228"
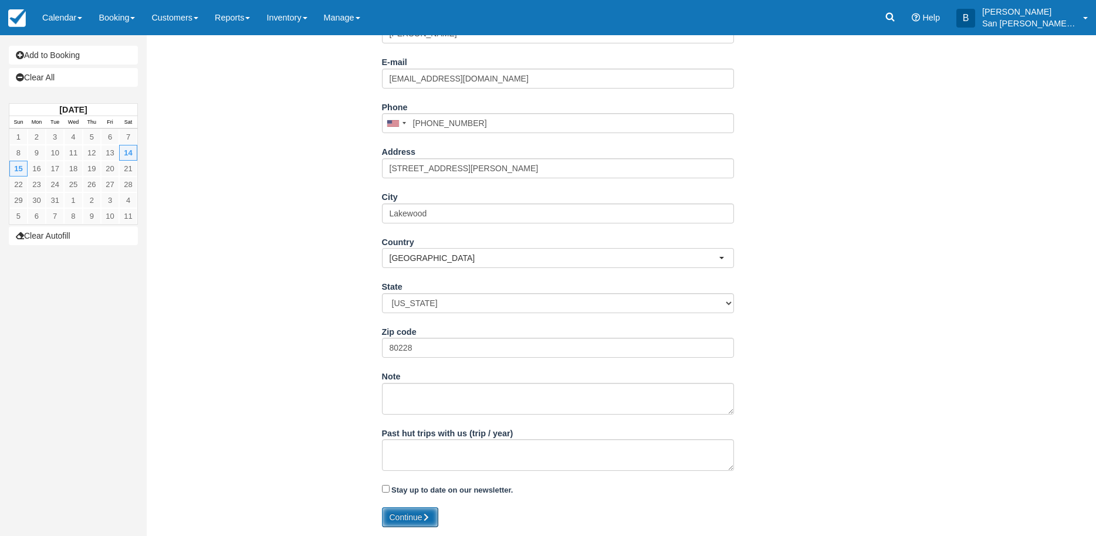
click at [411, 515] on button "Continue" at bounding box center [410, 517] width 56 height 20
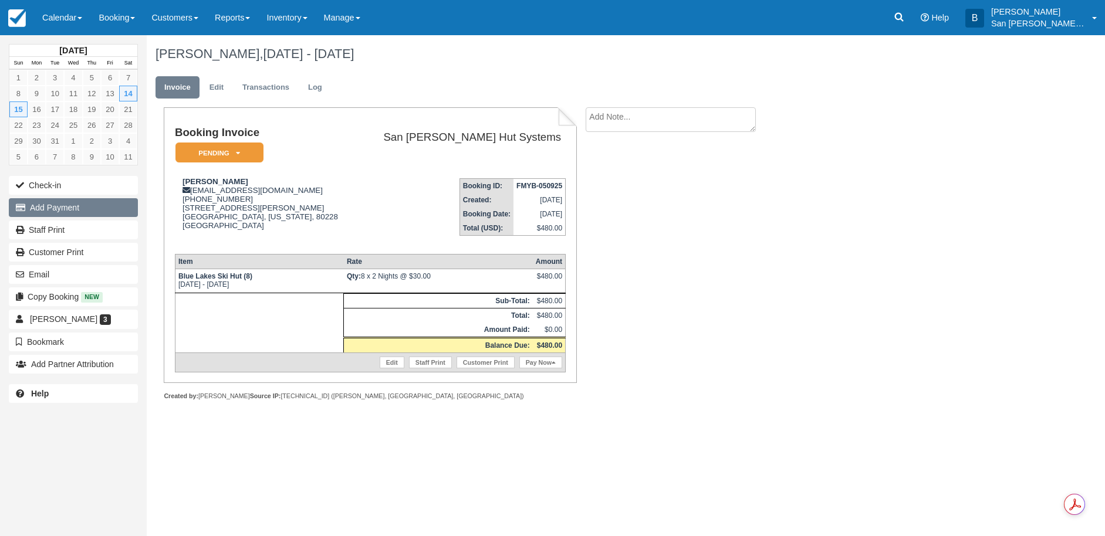
click at [72, 209] on button "Add Payment" at bounding box center [73, 207] width 129 height 19
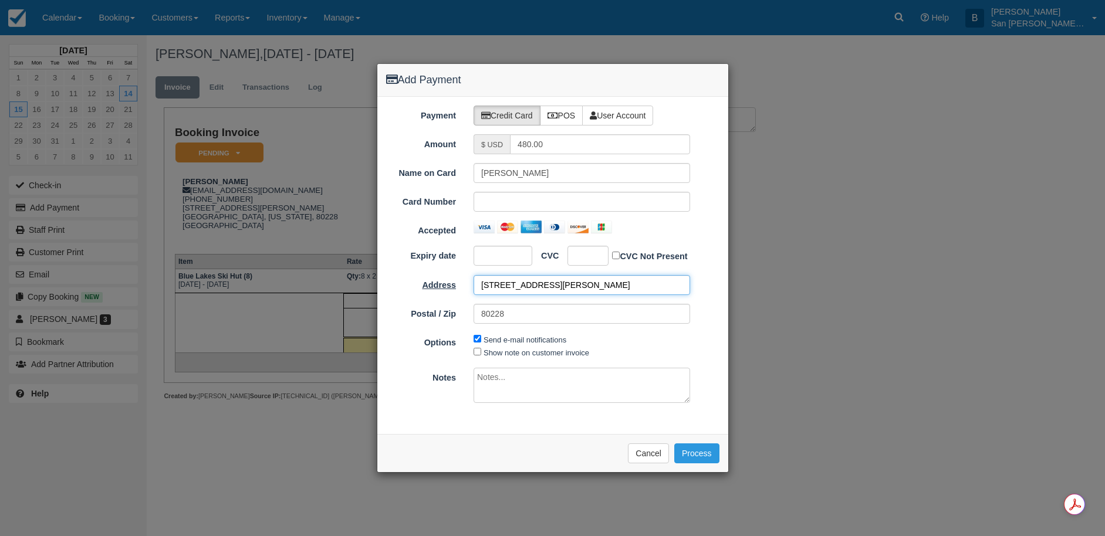
drag, startPoint x: 570, startPoint y: 288, endPoint x: 420, endPoint y: 287, distance: 149.6
click at [419, 287] on div "Address [STREET_ADDRESS][PERSON_NAME]" at bounding box center [552, 285] width 351 height 20
type input "[STREET_ADDRESS]"
type input "80206"
click at [708, 451] on button "Process" at bounding box center [696, 453] width 45 height 20
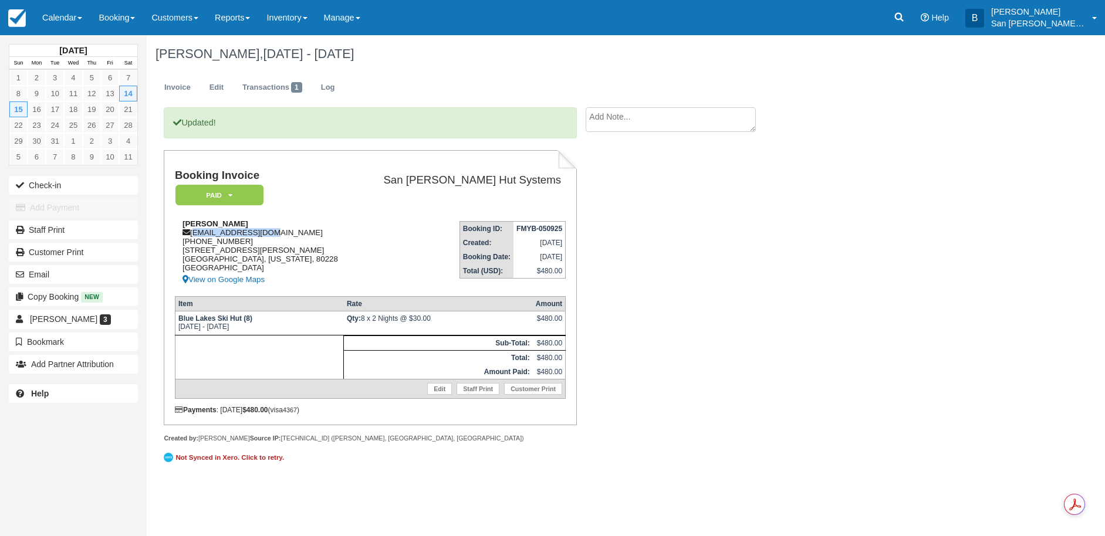
drag, startPoint x: 192, startPoint y: 232, endPoint x: 246, endPoint y: 235, distance: 53.4
click at [276, 232] on div "Josh Landis landisju@gmail.com 1 (719) 221-6816 1834 S Wright St Lakewood, Colo…" at bounding box center [266, 252] width 182 height 67
copy div "[EMAIL_ADDRESS][DOMAIN_NAME]"
click at [57, 233] on link "Staff Print" at bounding box center [73, 230] width 129 height 19
drag, startPoint x: 1019, startPoint y: 19, endPoint x: 1018, endPoint y: 25, distance: 5.9
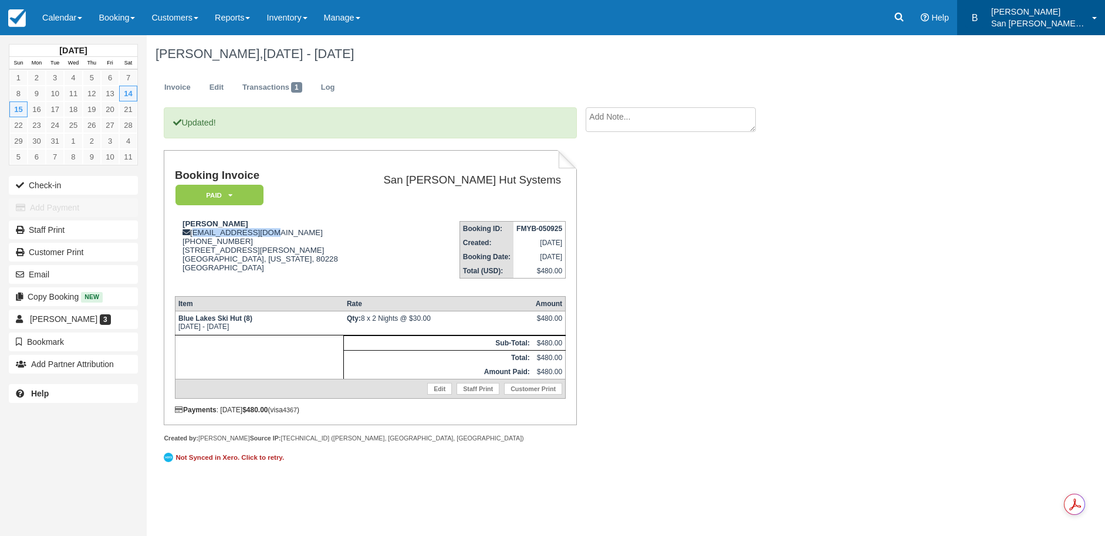
click at [1019, 19] on p "San [PERSON_NAME] Hut Systems" at bounding box center [1038, 24] width 94 height 12
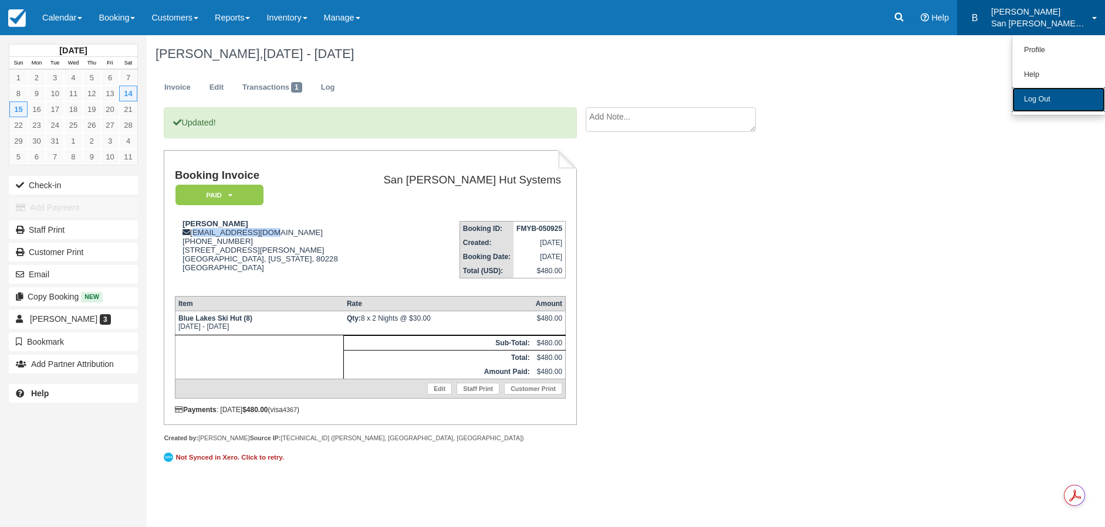
drag, startPoint x: 1031, startPoint y: 103, endPoint x: 911, endPoint y: 59, distance: 127.5
click at [1031, 103] on link "Log Out" at bounding box center [1058, 99] width 93 height 25
